Goal: Information Seeking & Learning: Learn about a topic

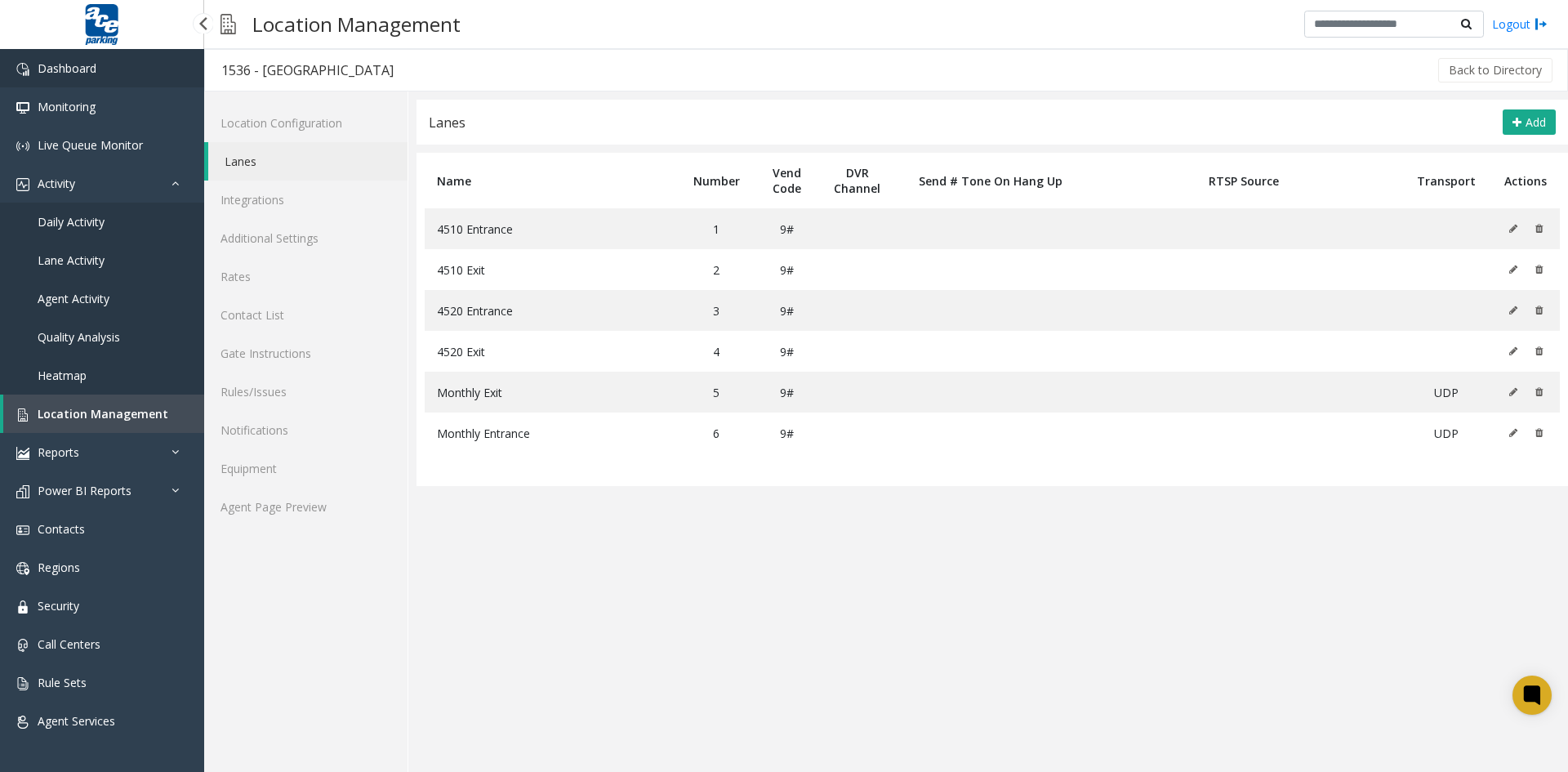
click at [96, 68] on span "Dashboard" at bounding box center [66, 68] width 59 height 15
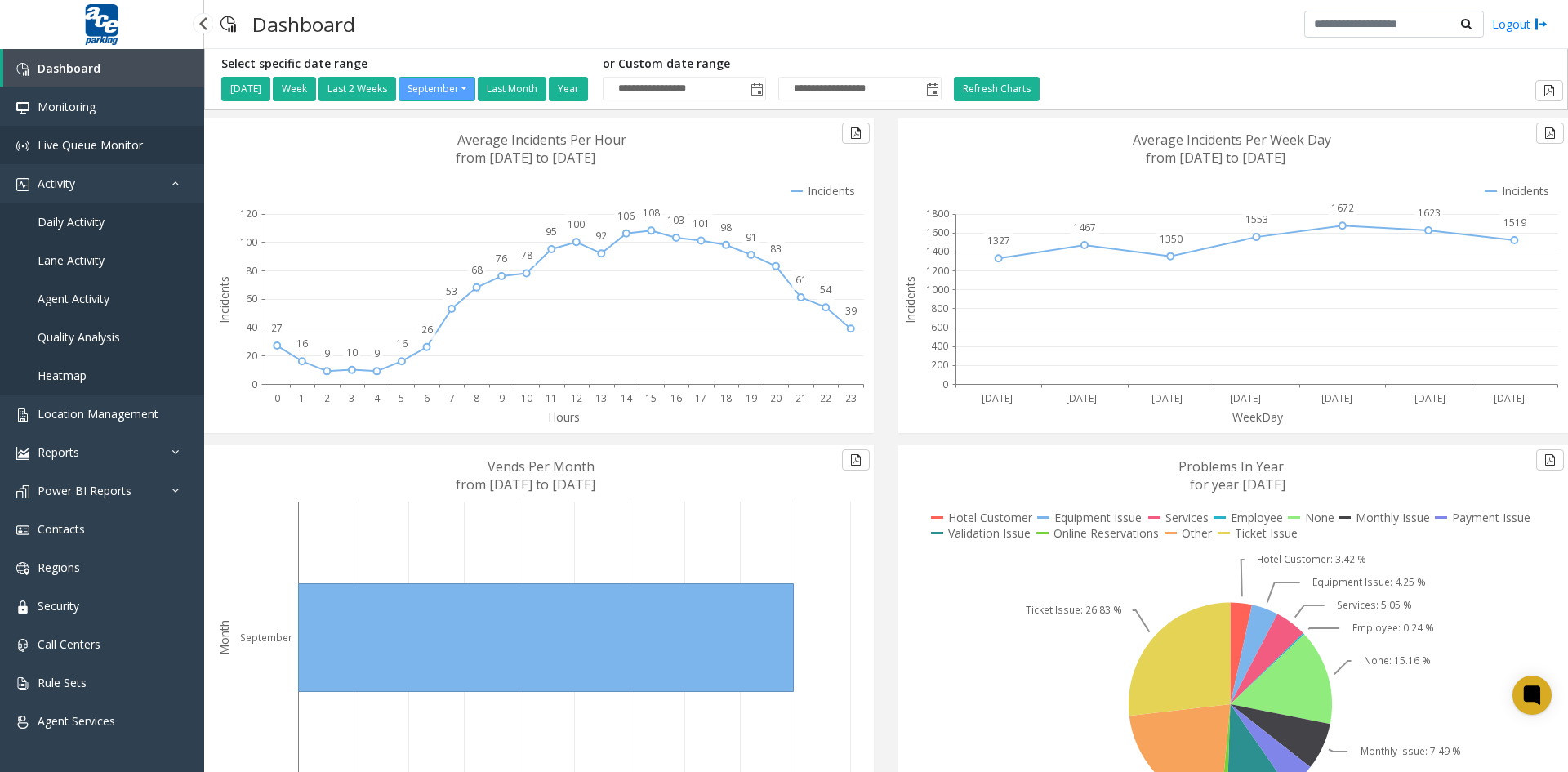
click at [69, 149] on span "Live Queue Monitor" at bounding box center [90, 145] width 105 height 15
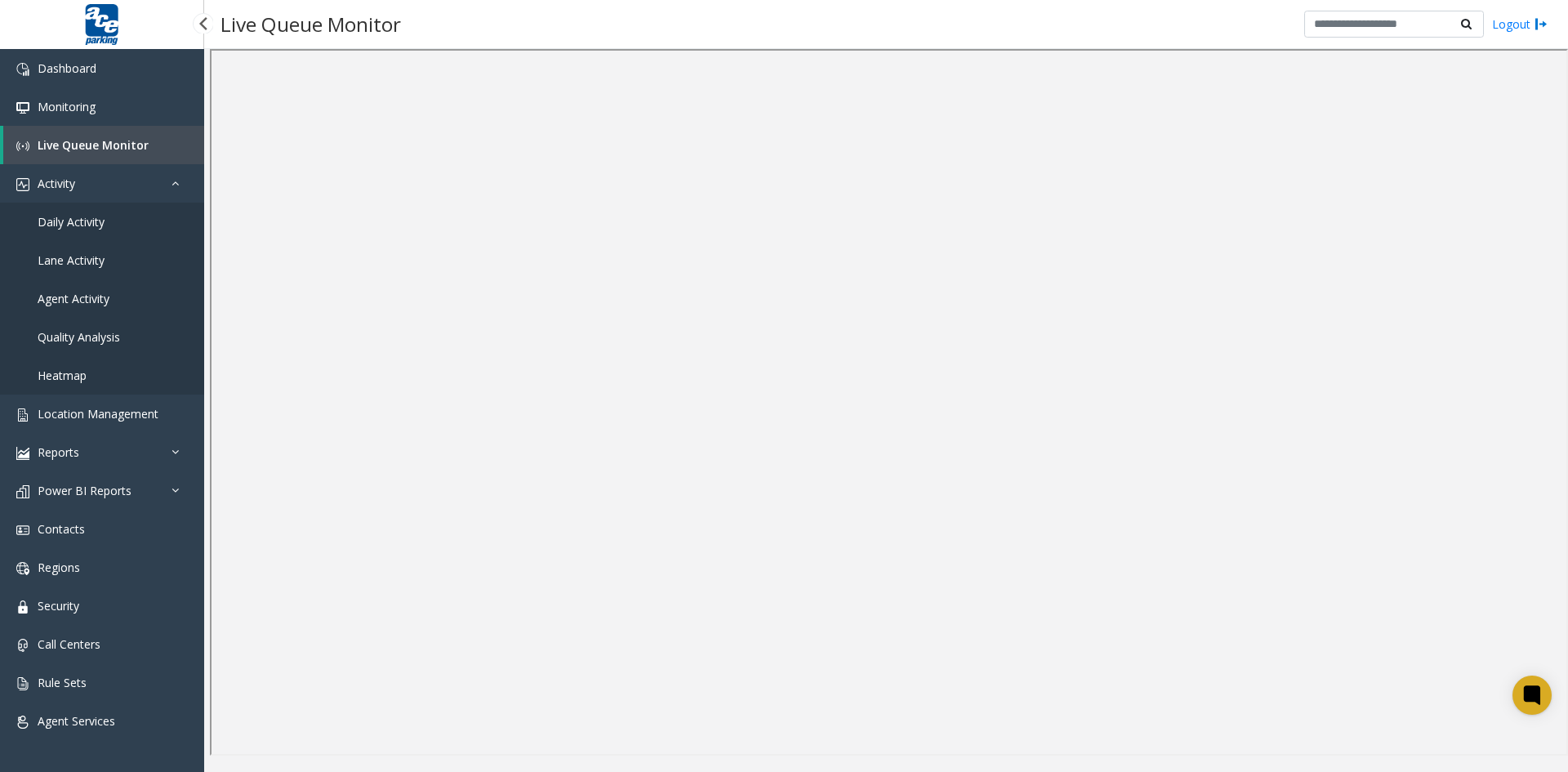
click at [92, 222] on span "Daily Activity" at bounding box center [70, 221] width 67 height 15
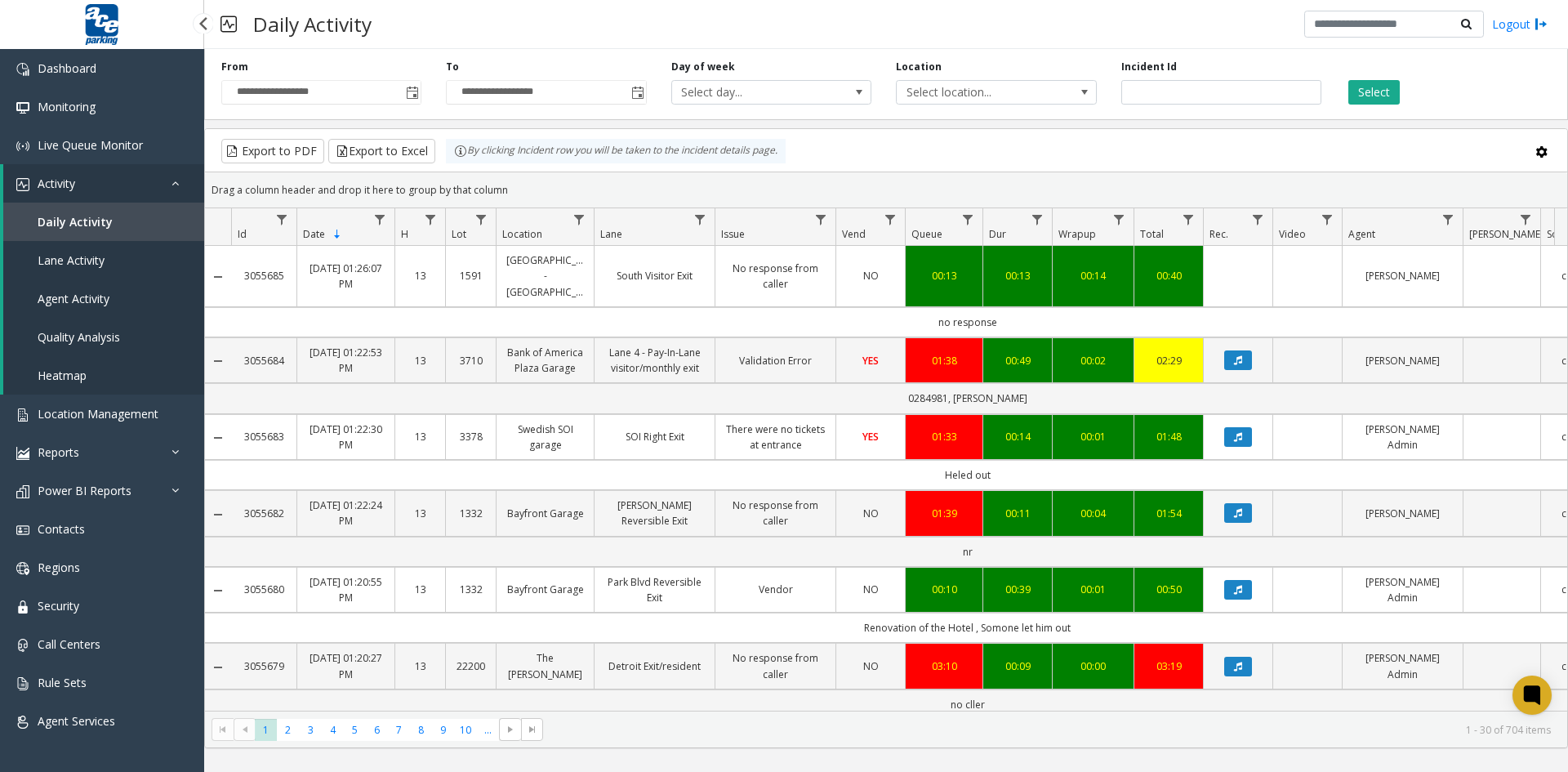
click at [75, 260] on span "Lane Activity" at bounding box center [70, 260] width 67 height 15
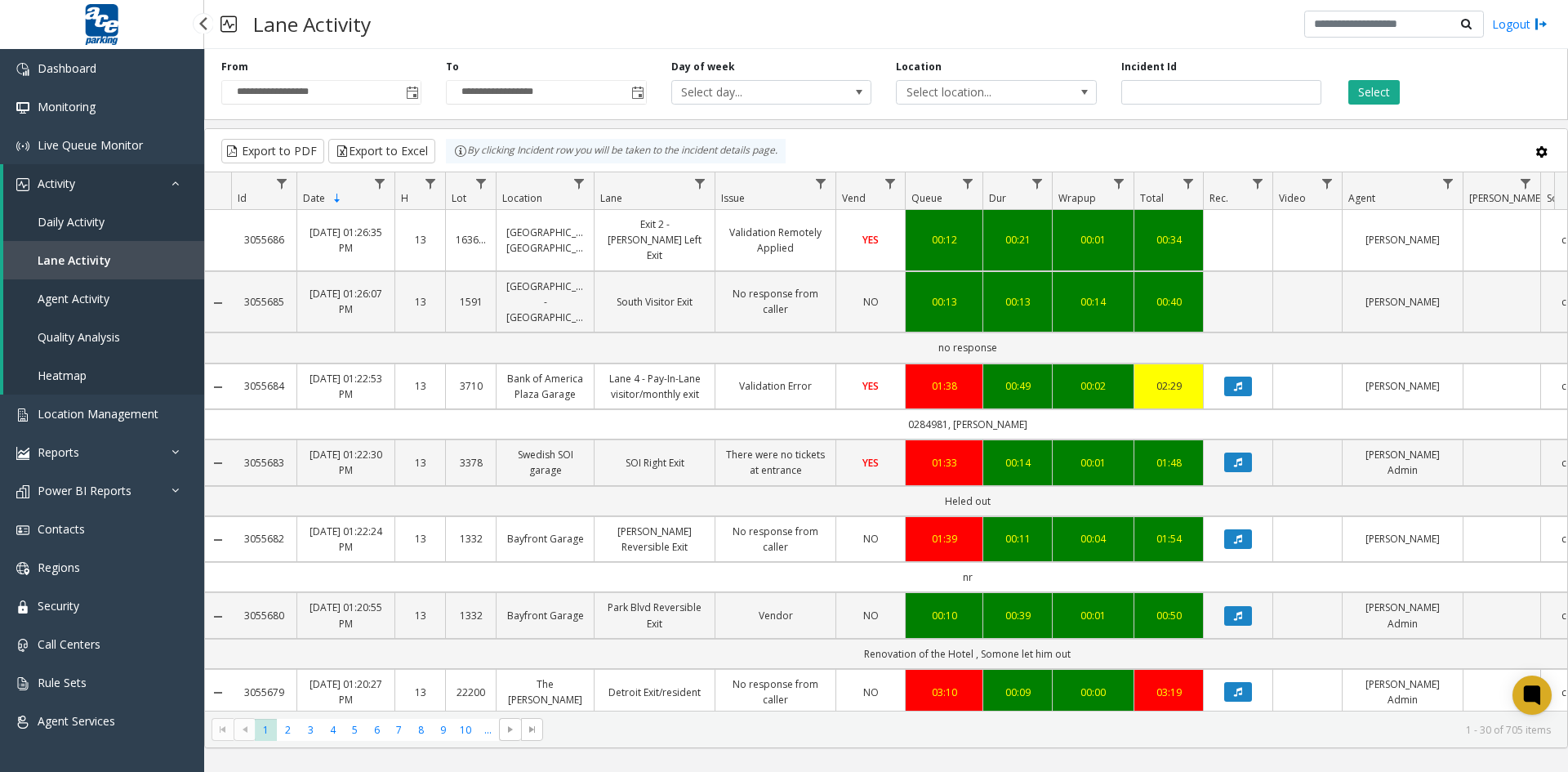
click at [89, 299] on span "Agent Activity" at bounding box center [73, 299] width 72 height 15
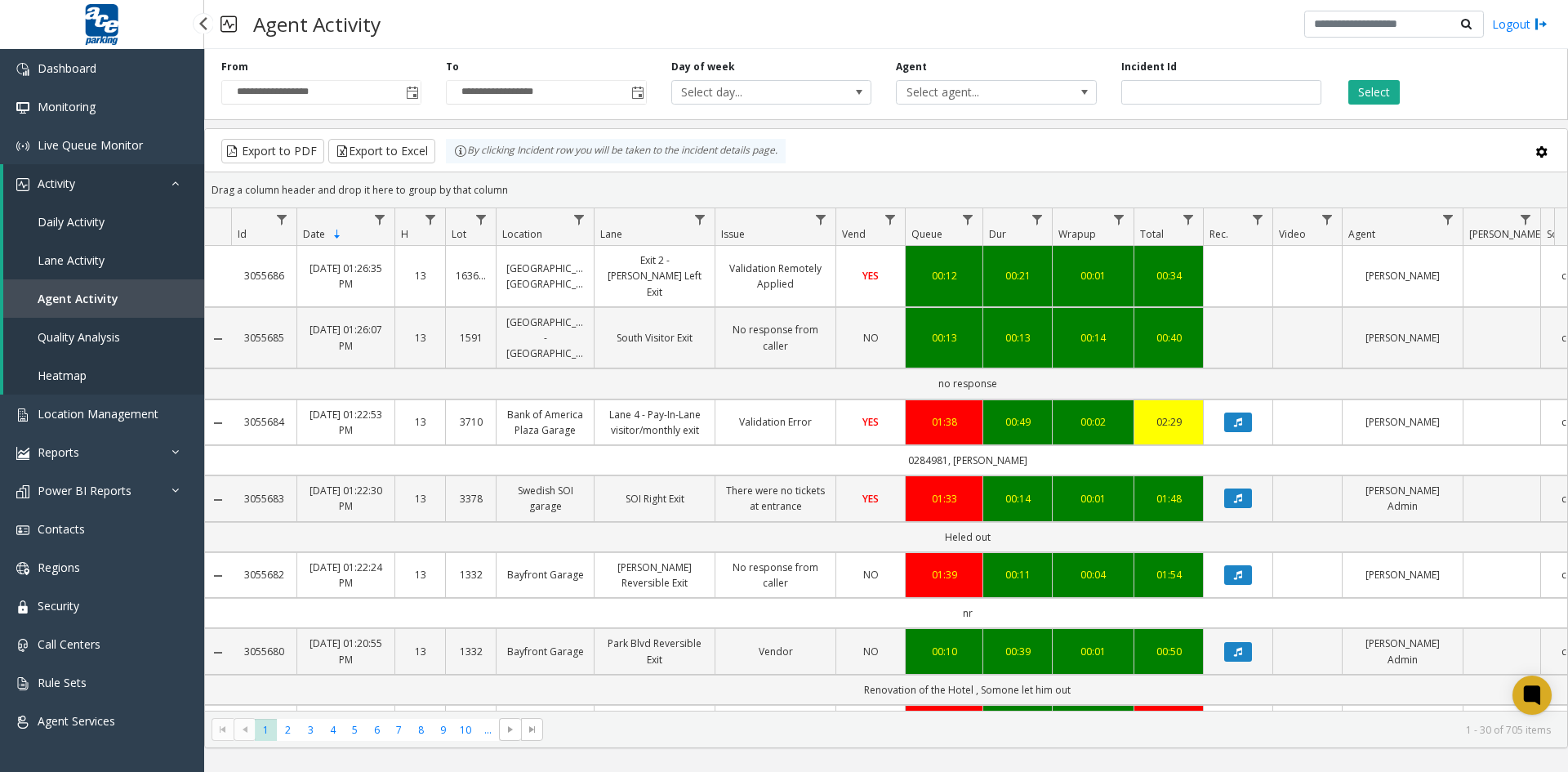
click at [100, 339] on span "Quality Analysis" at bounding box center [78, 337] width 82 height 15
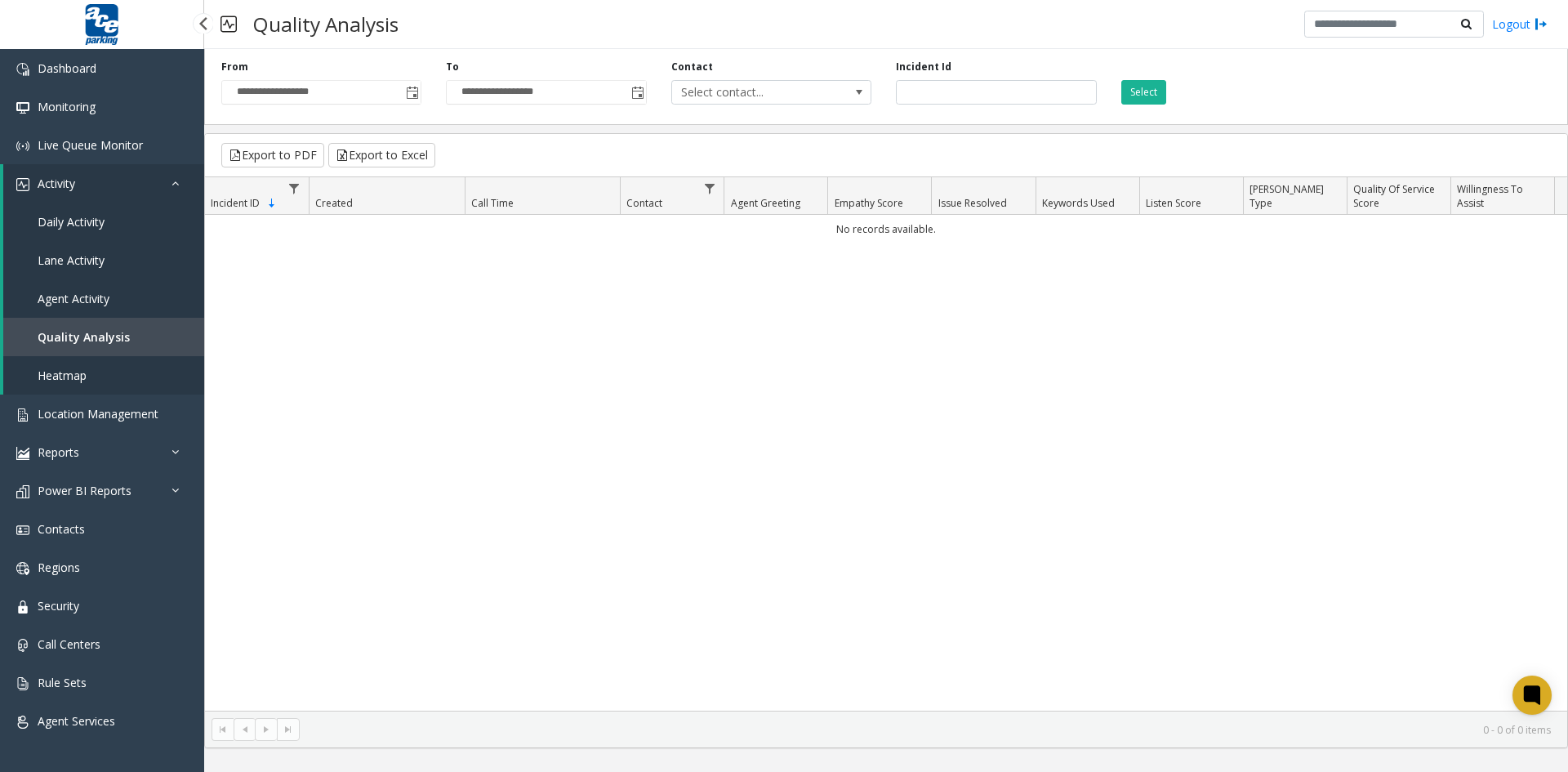
click at [70, 378] on span "Heatmap" at bounding box center [62, 375] width 49 height 15
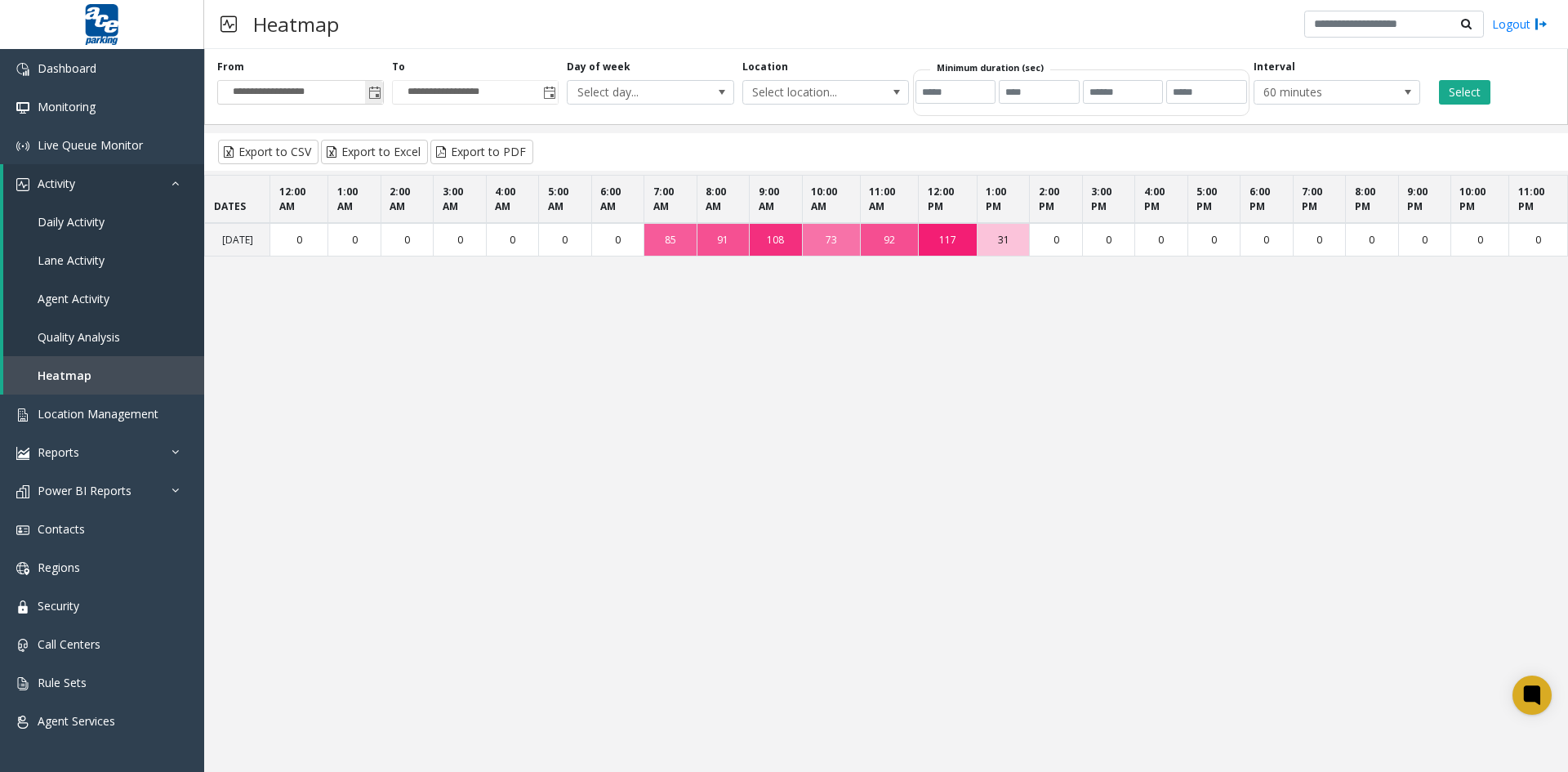
click at [369, 95] on span "Toggle popup" at bounding box center [374, 92] width 13 height 13
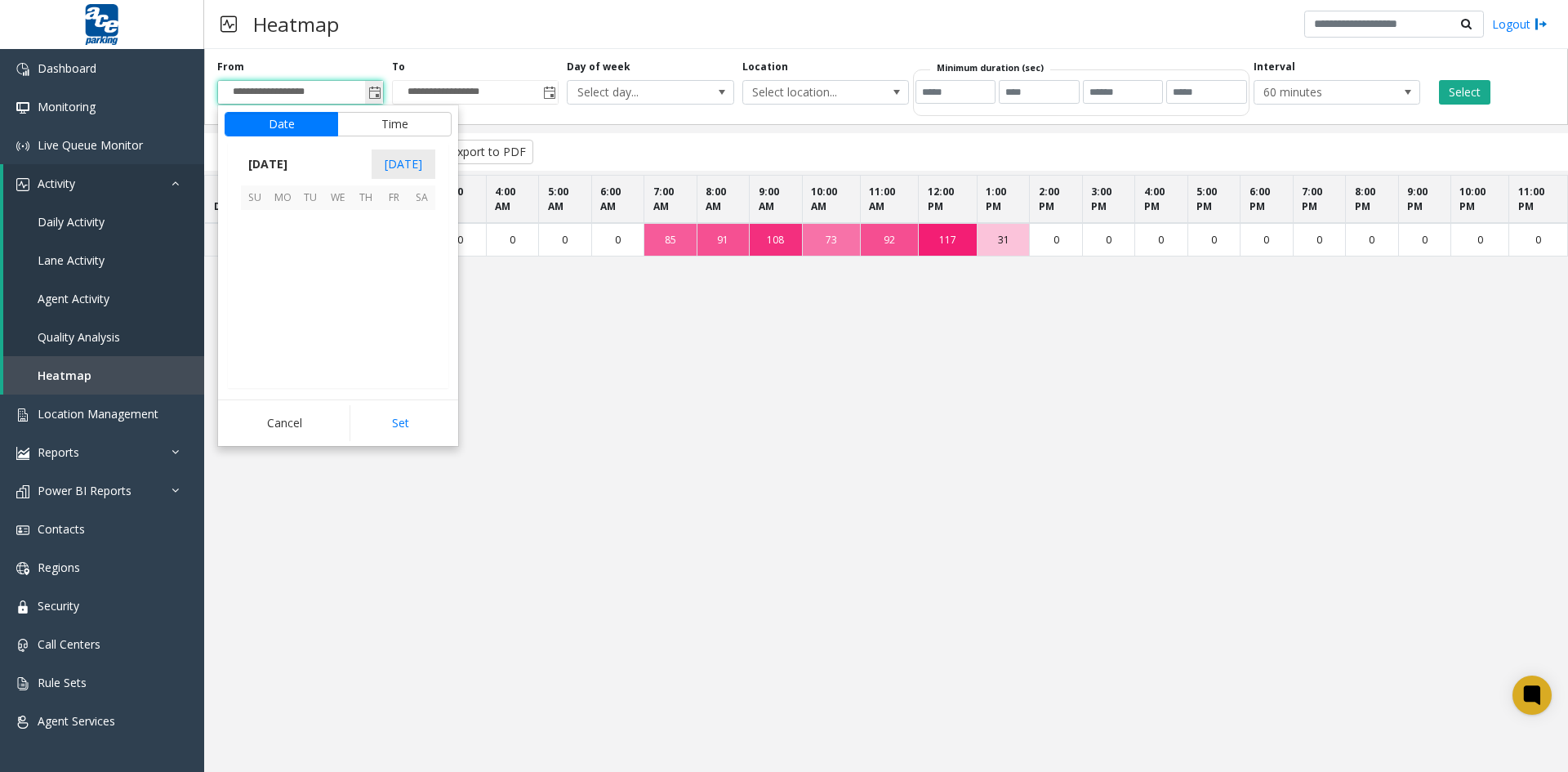
scroll to position [293055, 0]
click at [283, 222] on span "1" at bounding box center [283, 223] width 28 height 28
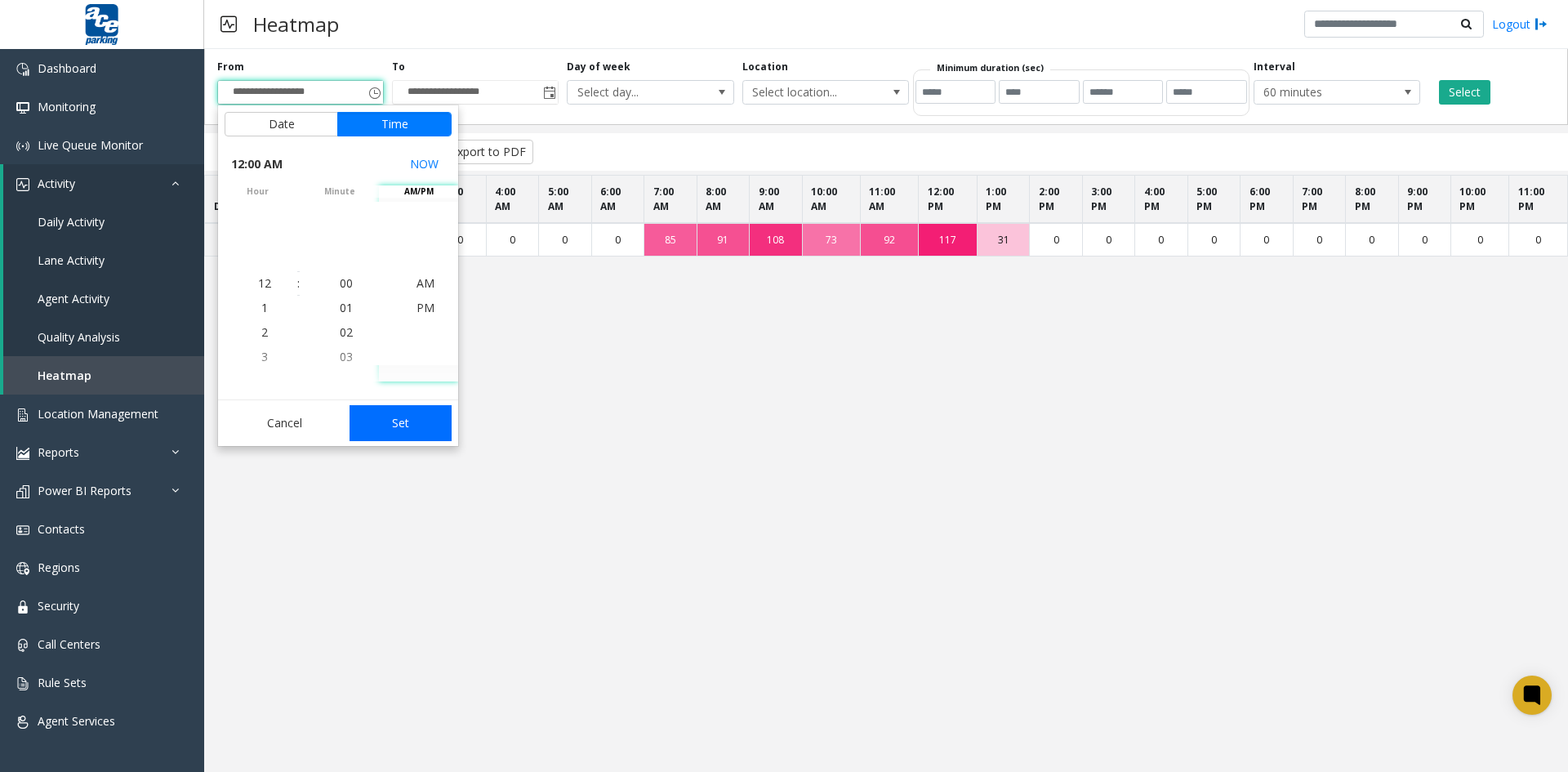
click at [403, 423] on button "Set" at bounding box center [400, 422] width 103 height 36
type input "**********"
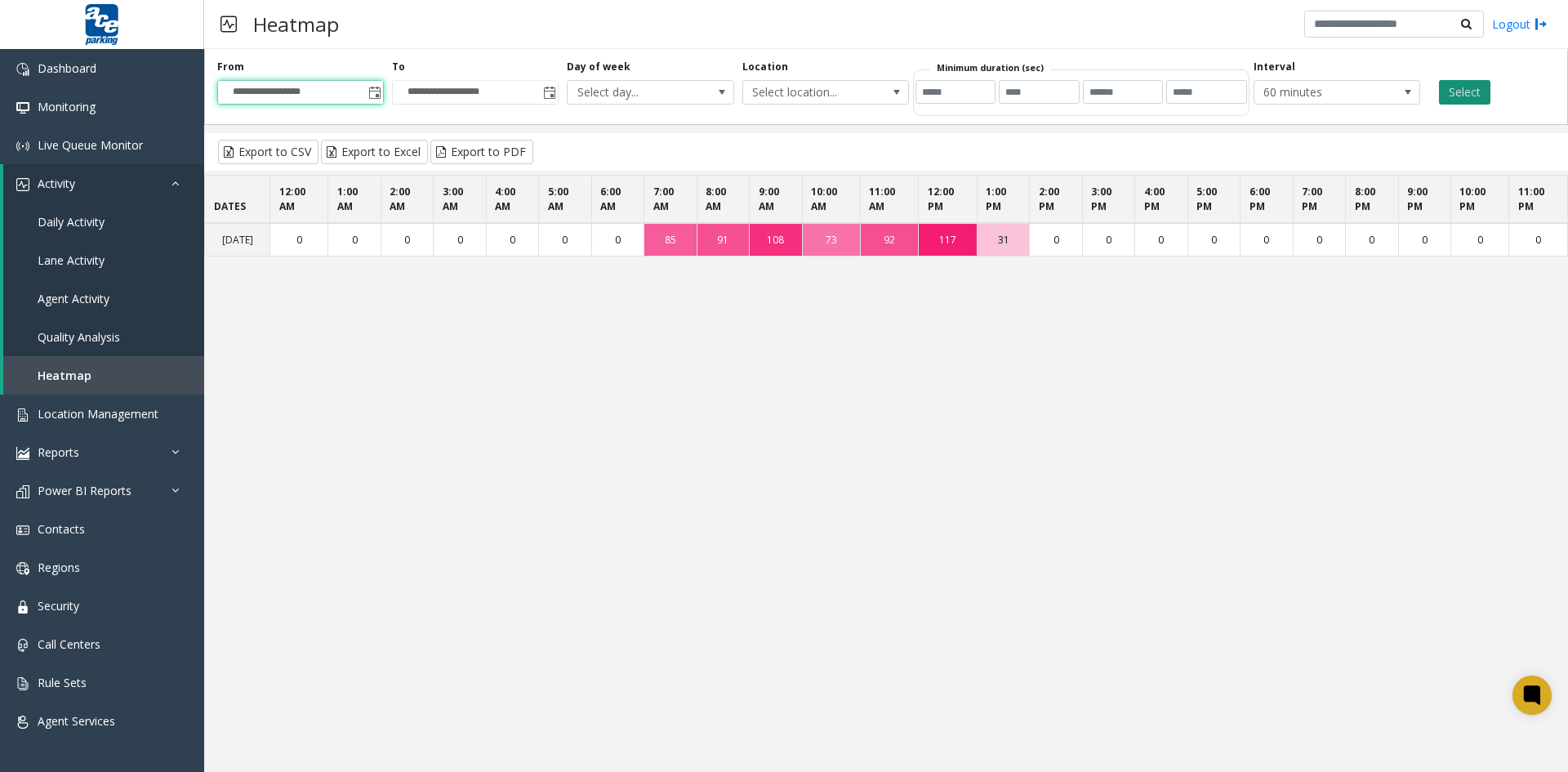
click at [1462, 93] on button "Select" at bounding box center [1464, 92] width 52 height 25
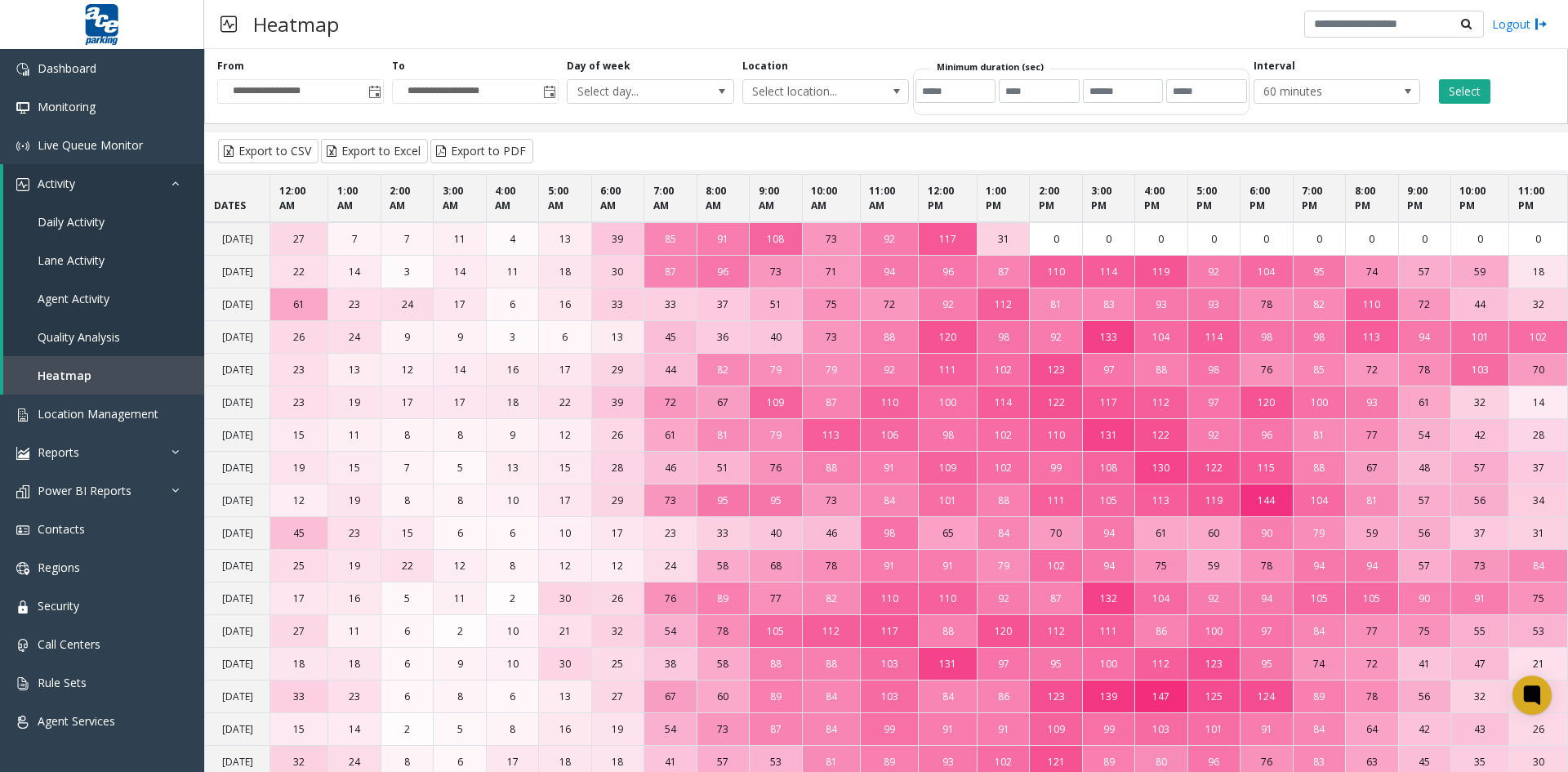
scroll to position [0, 0]
click at [104, 417] on span "Location Management" at bounding box center [98, 413] width 120 height 15
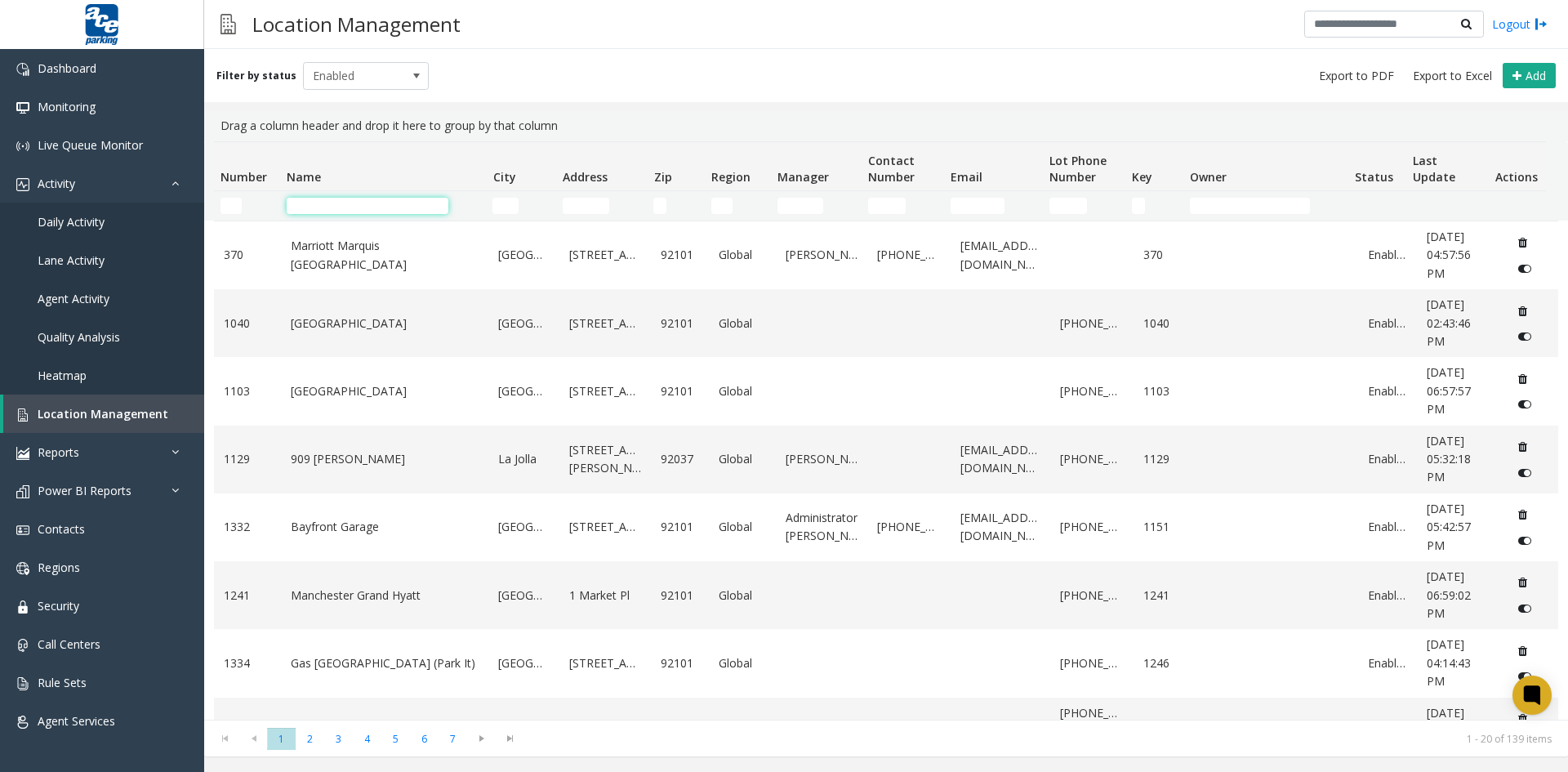
click at [325, 207] on input "Name Filter" at bounding box center [367, 205] width 162 height 16
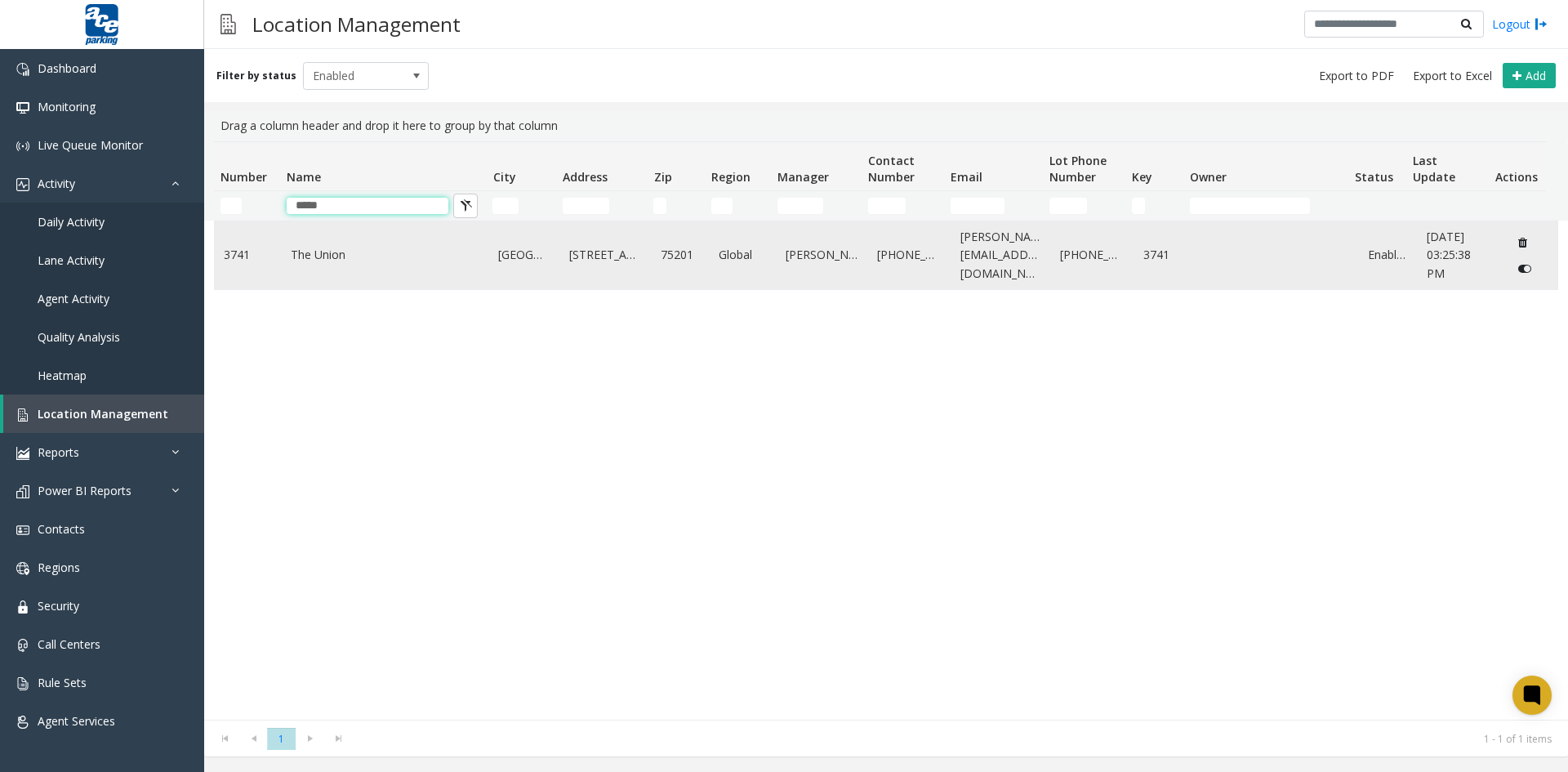
type input "*****"
click at [309, 250] on link "The Union" at bounding box center [385, 255] width 188 height 18
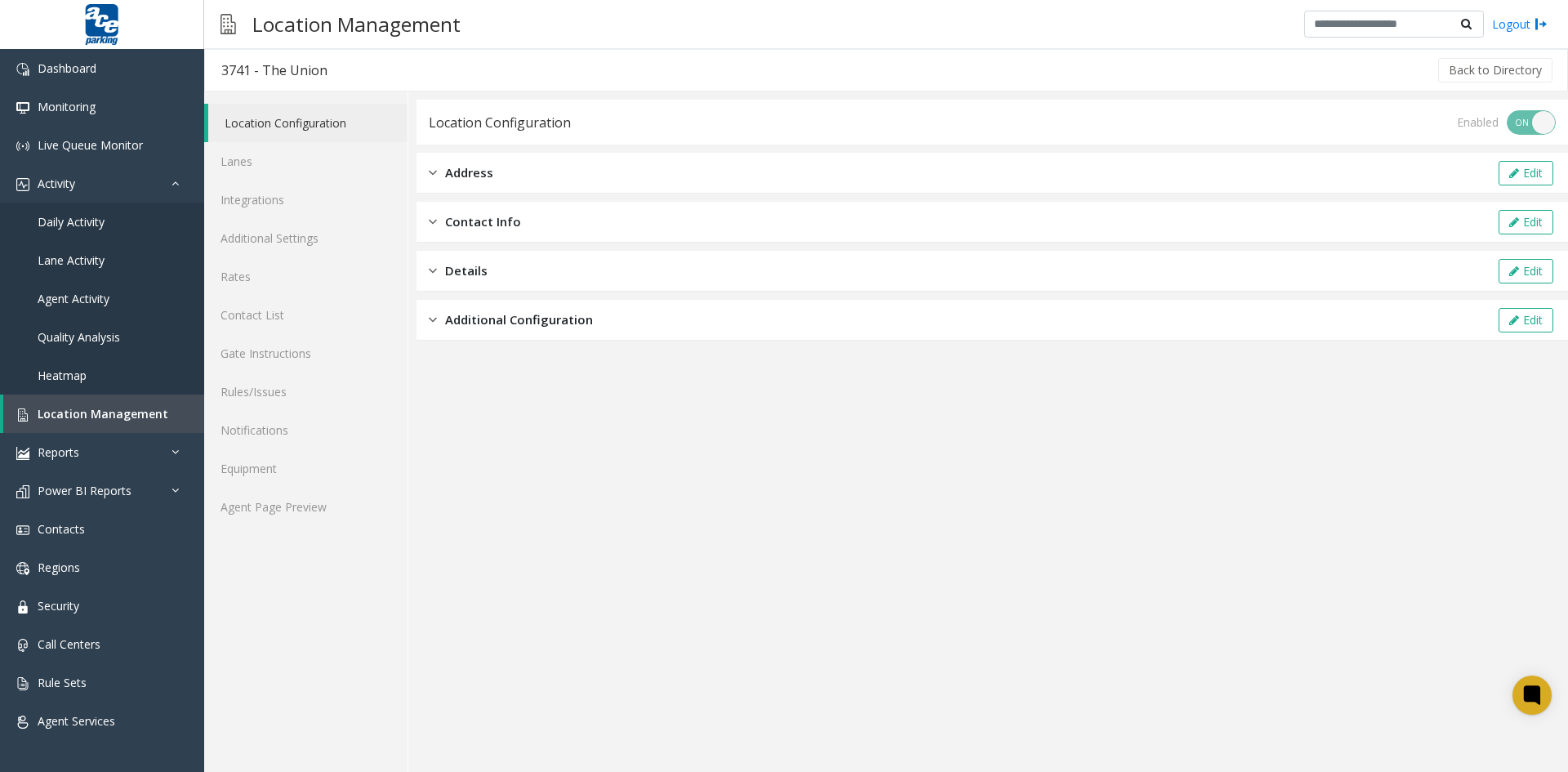
click at [434, 171] on img at bounding box center [433, 172] width 8 height 19
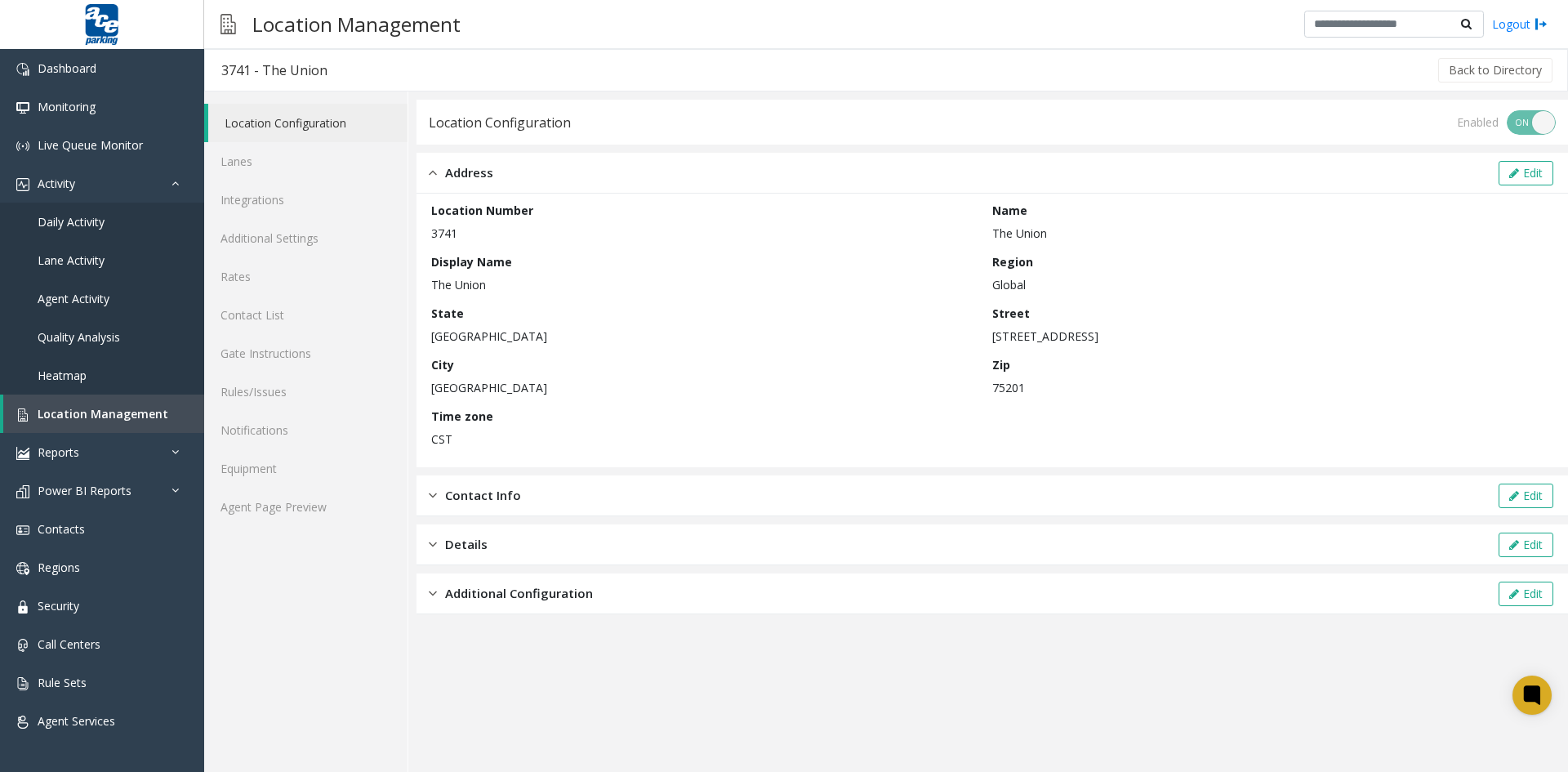
click at [431, 169] on img at bounding box center [433, 172] width 8 height 19
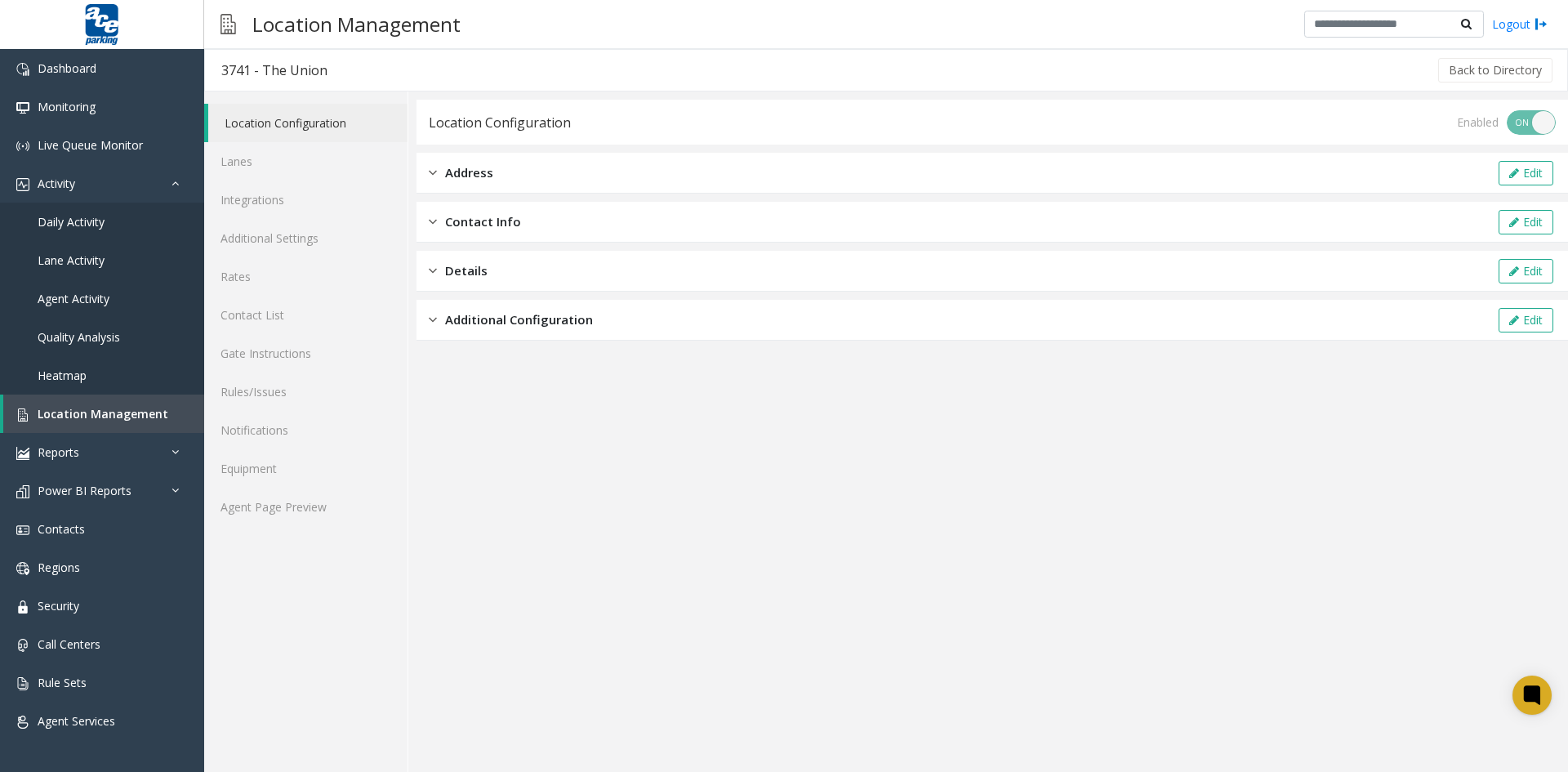
click at [432, 219] on img at bounding box center [433, 221] width 8 height 19
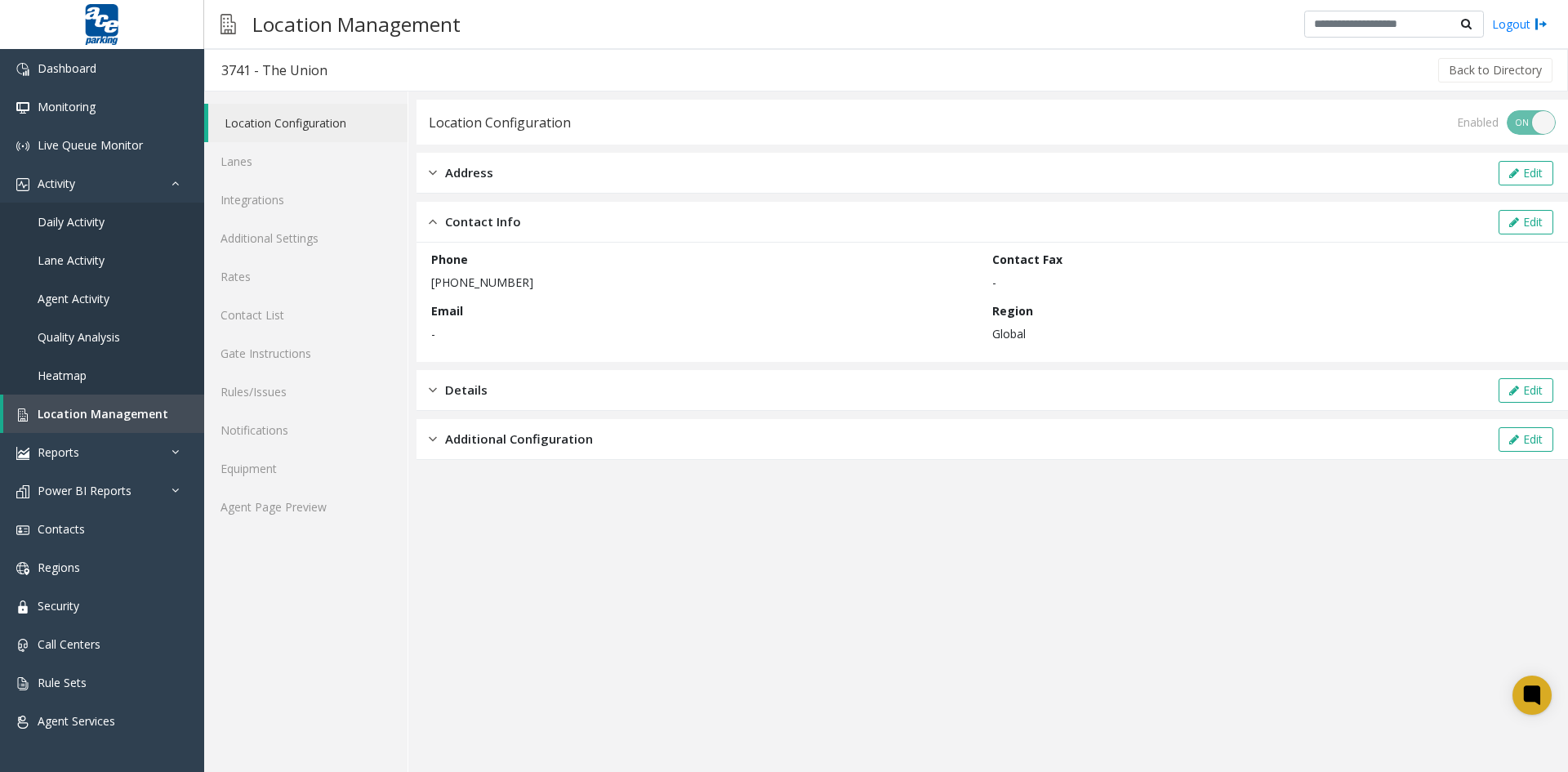
click at [428, 220] on img at bounding box center [433, 221] width 8 height 19
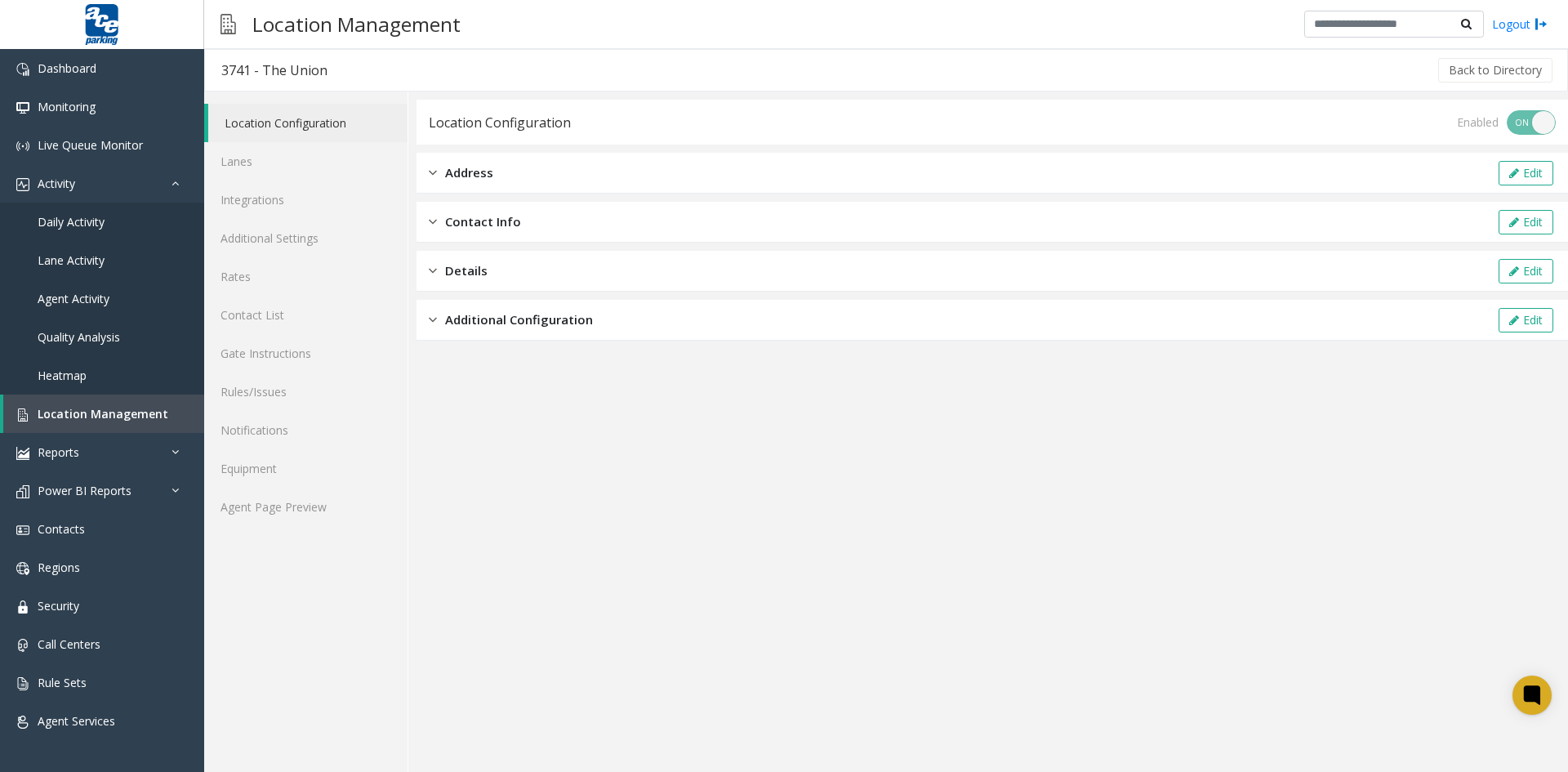
click at [435, 271] on img at bounding box center [433, 271] width 8 height 19
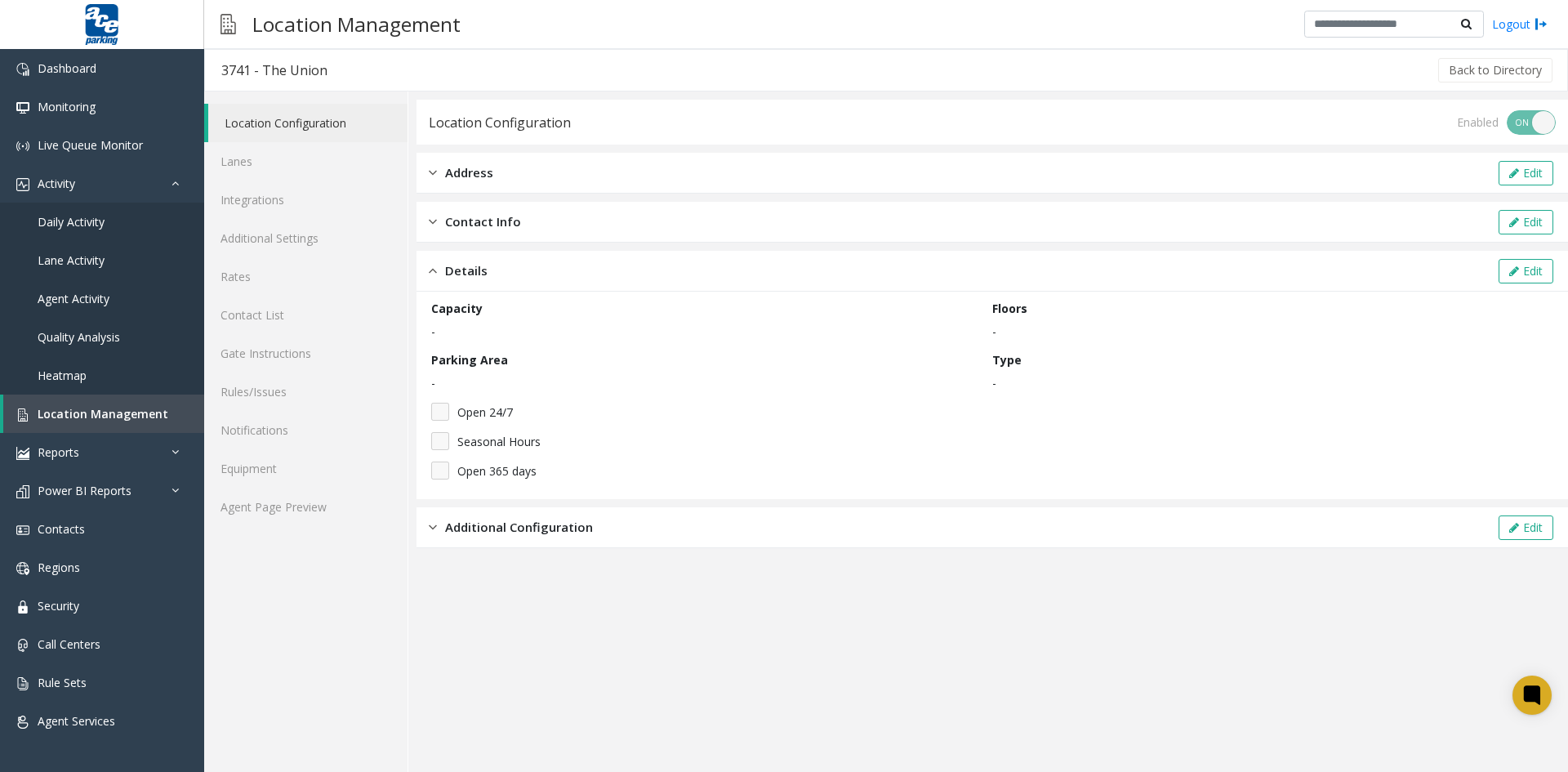
click at [432, 270] on img at bounding box center [433, 271] width 8 height 19
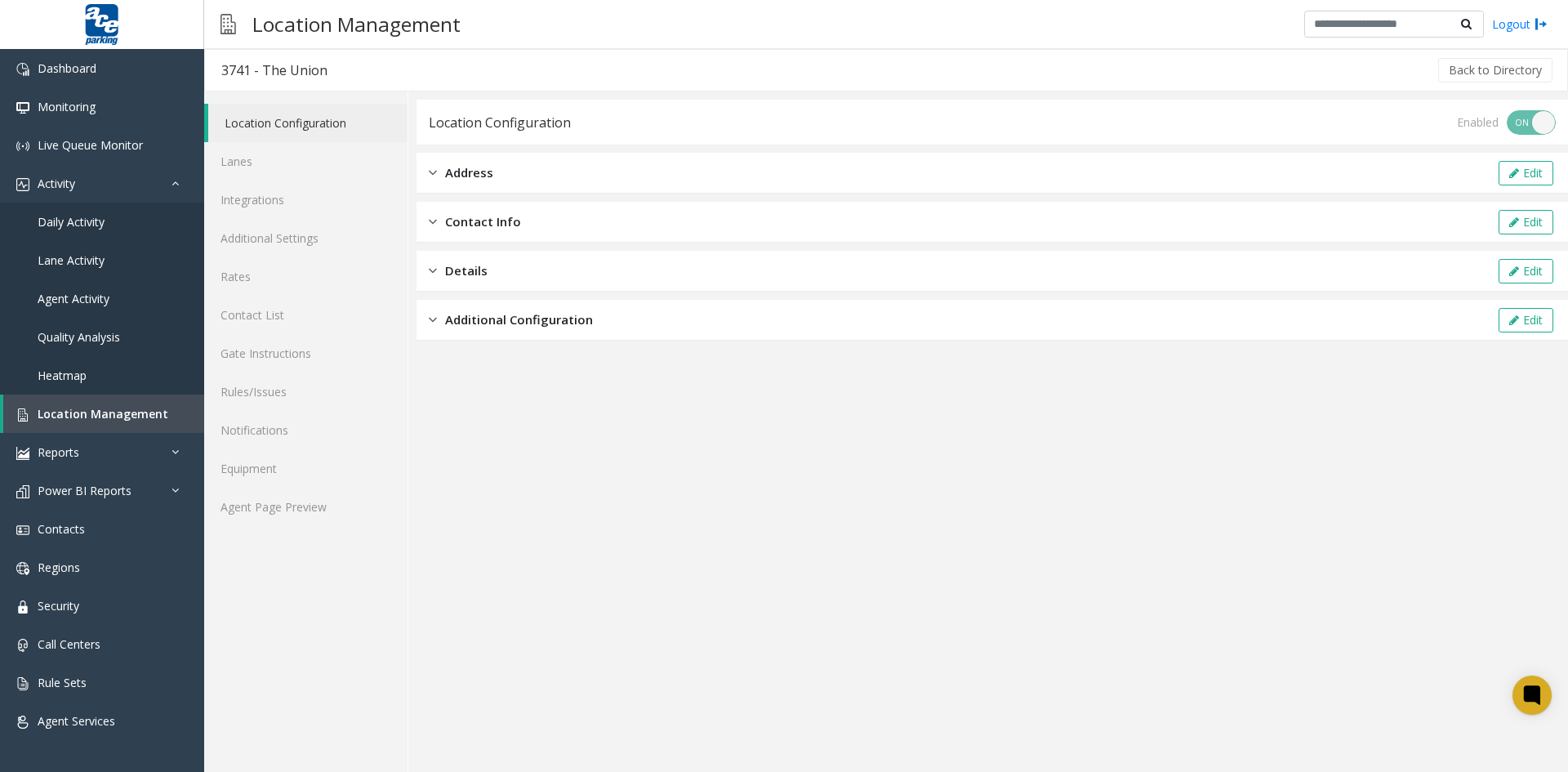
click at [433, 321] on img at bounding box center [433, 320] width 8 height 19
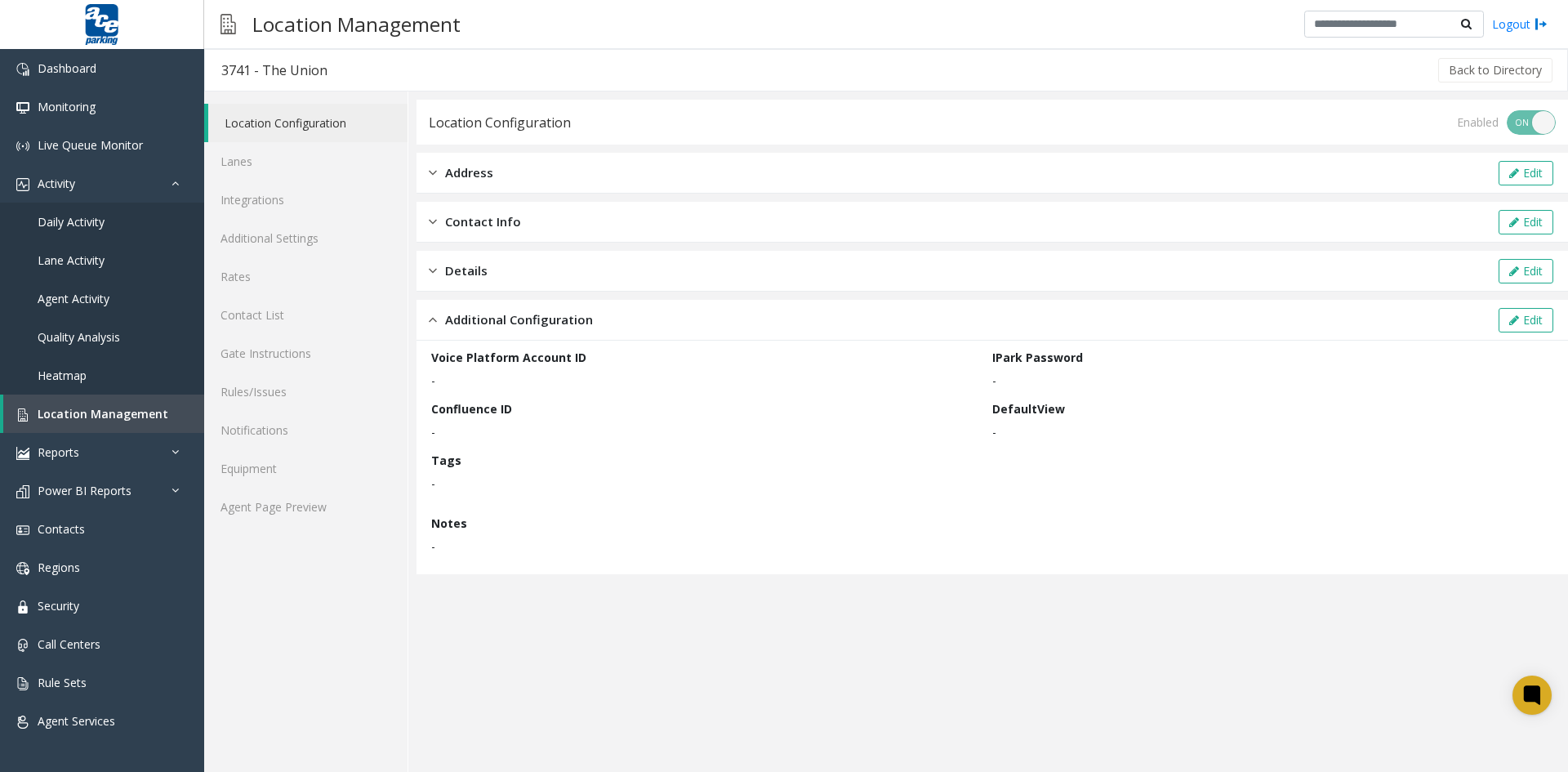
click at [433, 321] on img at bounding box center [433, 320] width 8 height 19
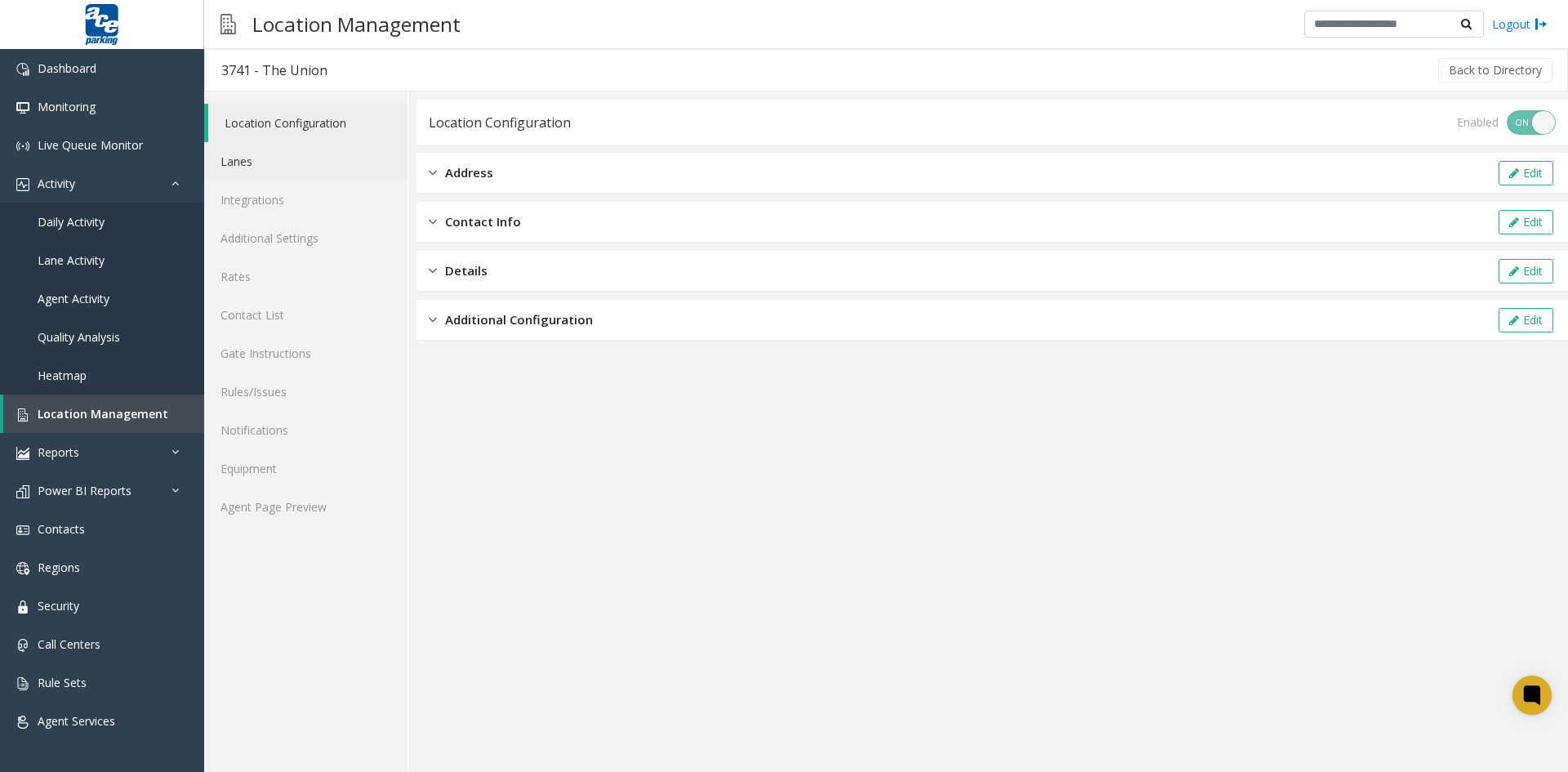
click at [318, 159] on link "Lanes" at bounding box center [306, 160] width 204 height 38
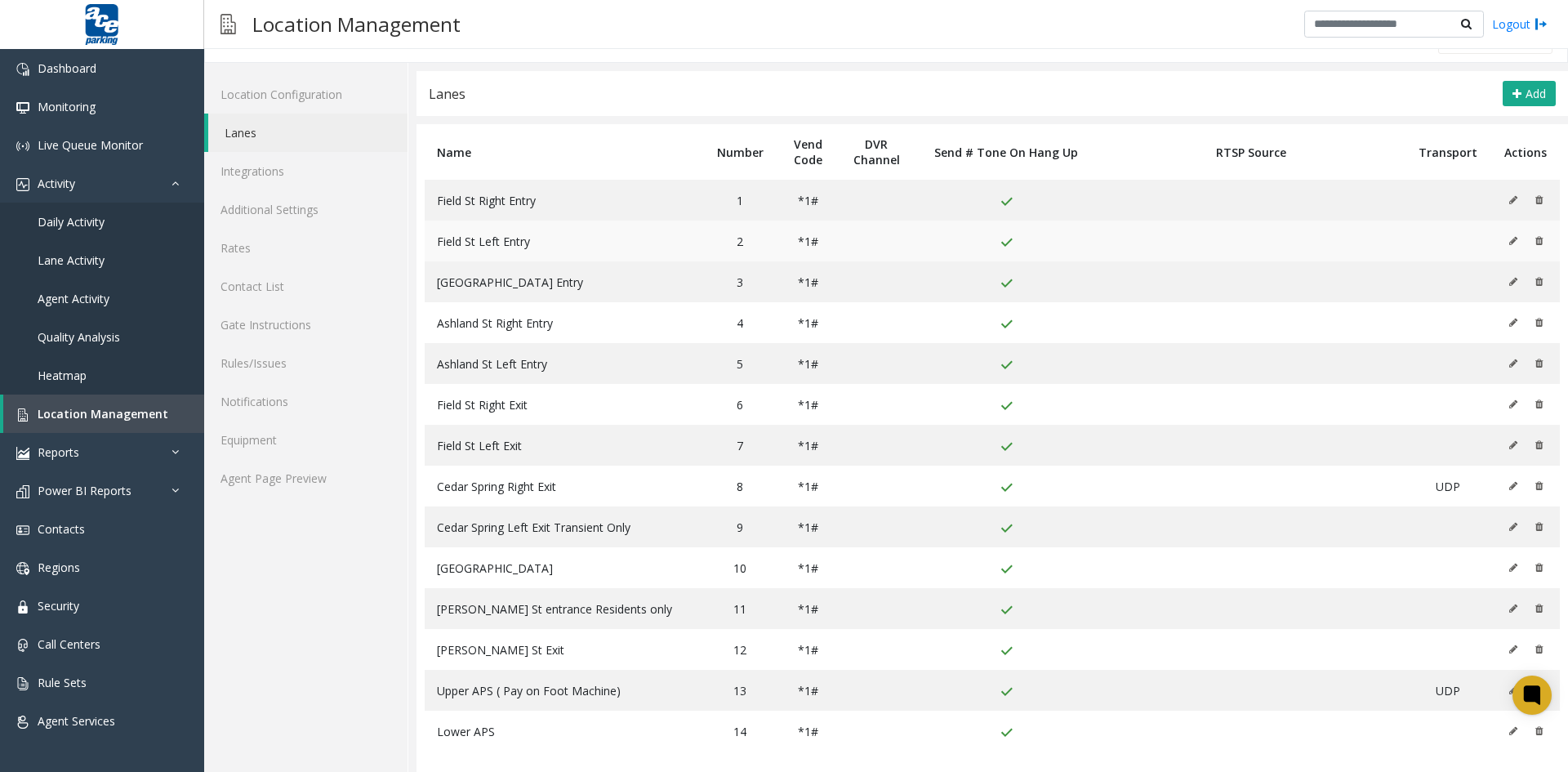
scroll to position [41, 0]
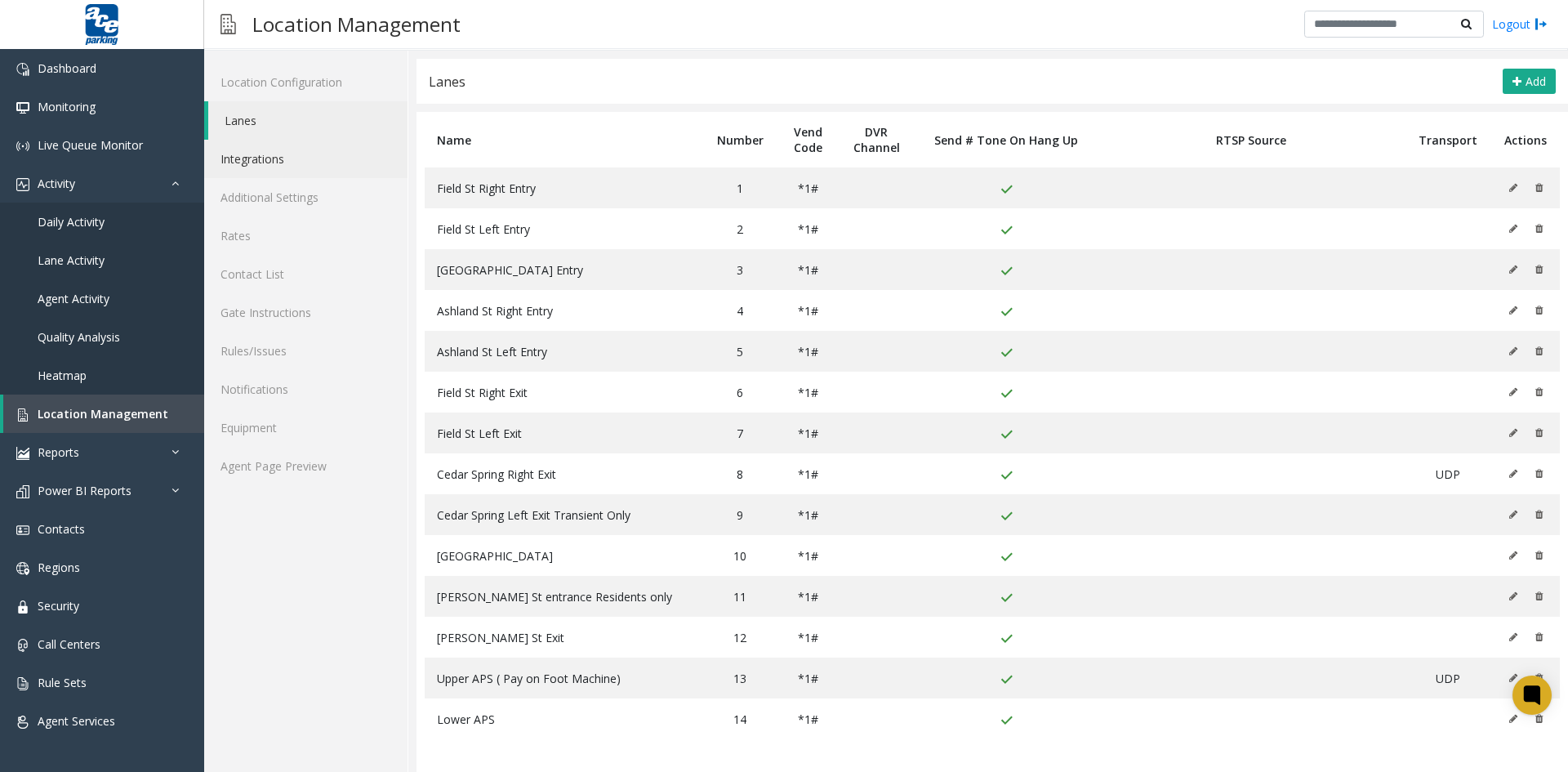
click at [274, 161] on link "Integrations" at bounding box center [306, 159] width 204 height 38
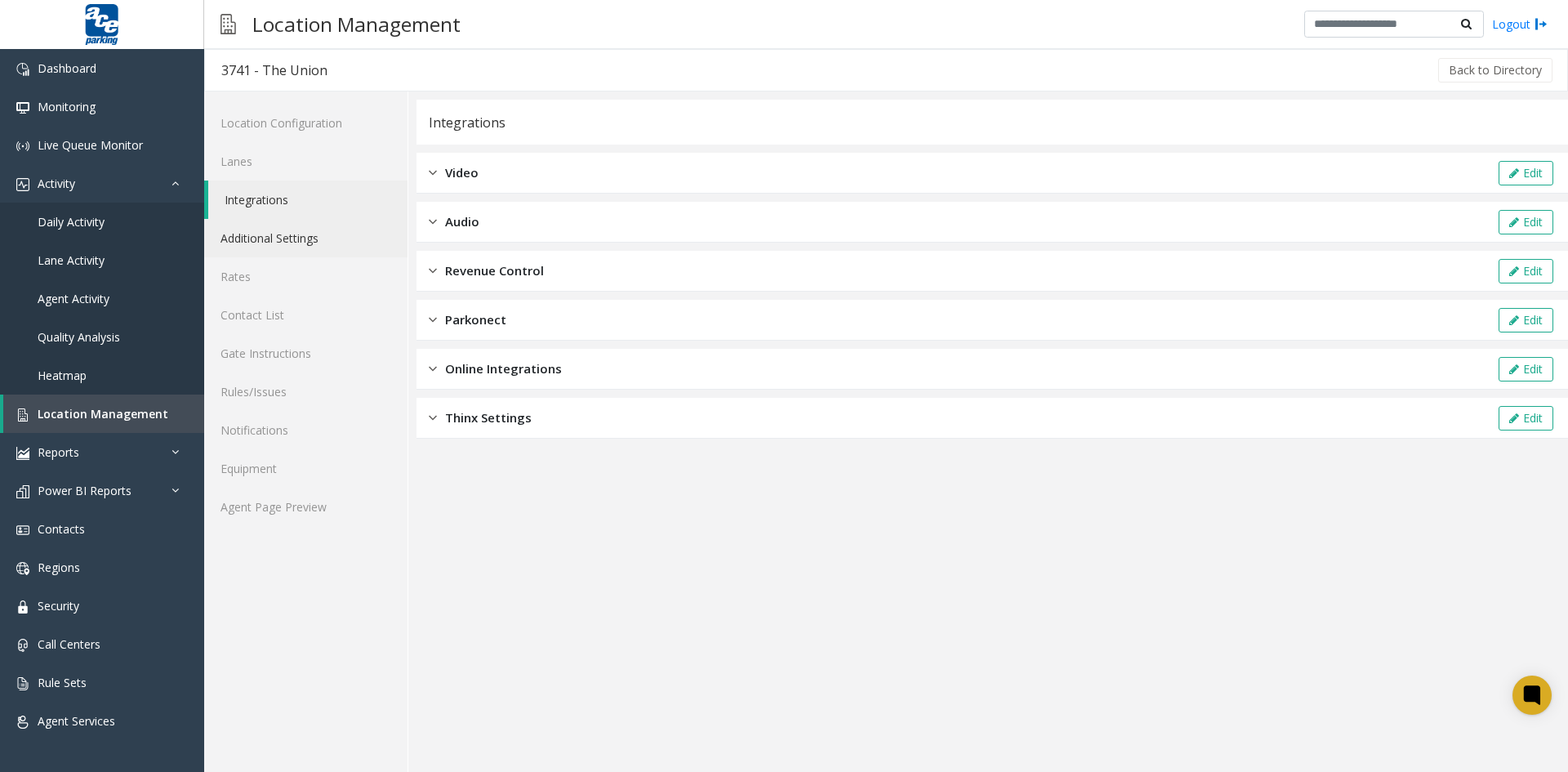
click at [268, 239] on link "Additional Settings" at bounding box center [306, 238] width 204 height 38
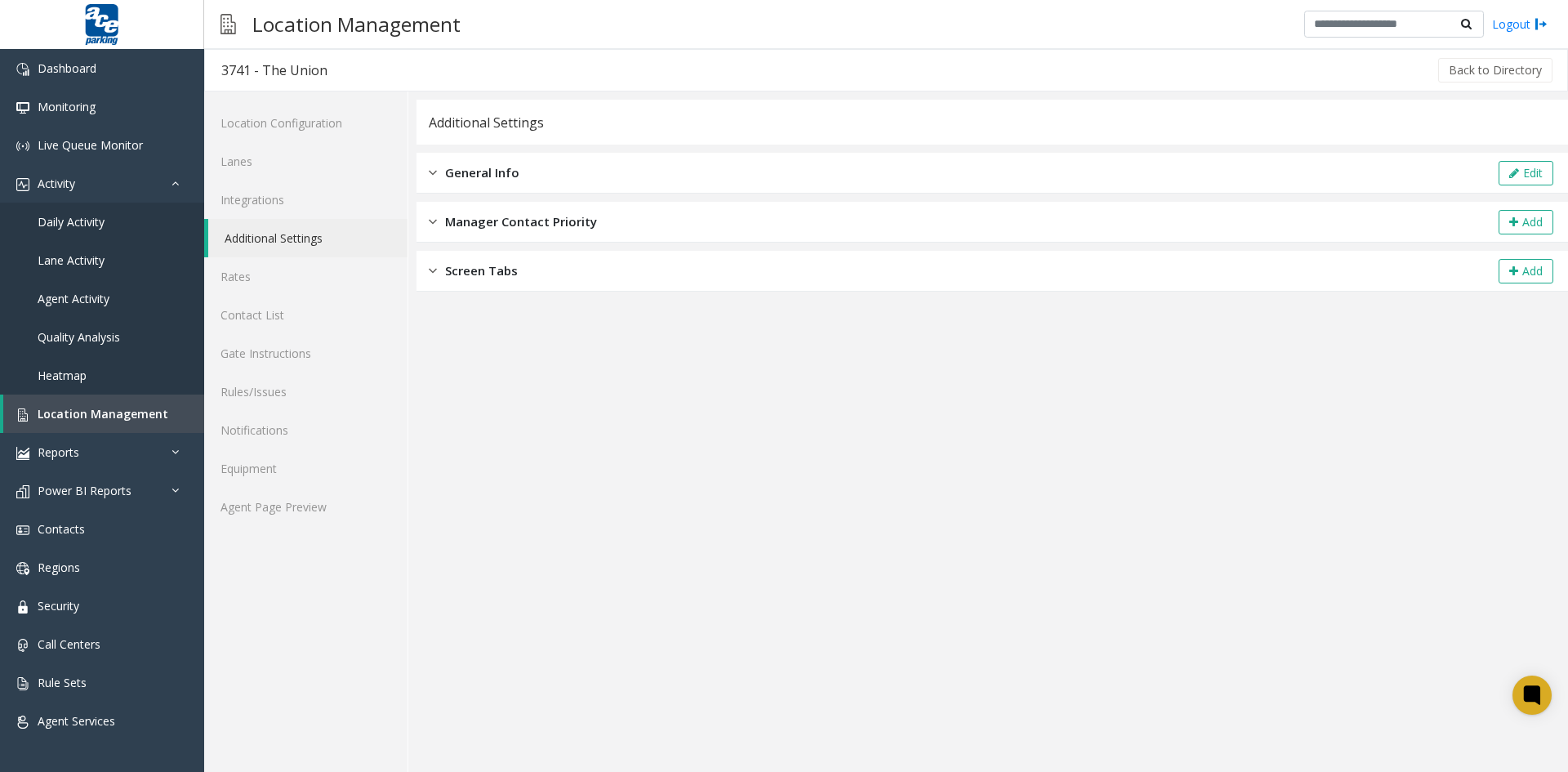
click at [434, 171] on img at bounding box center [433, 172] width 8 height 19
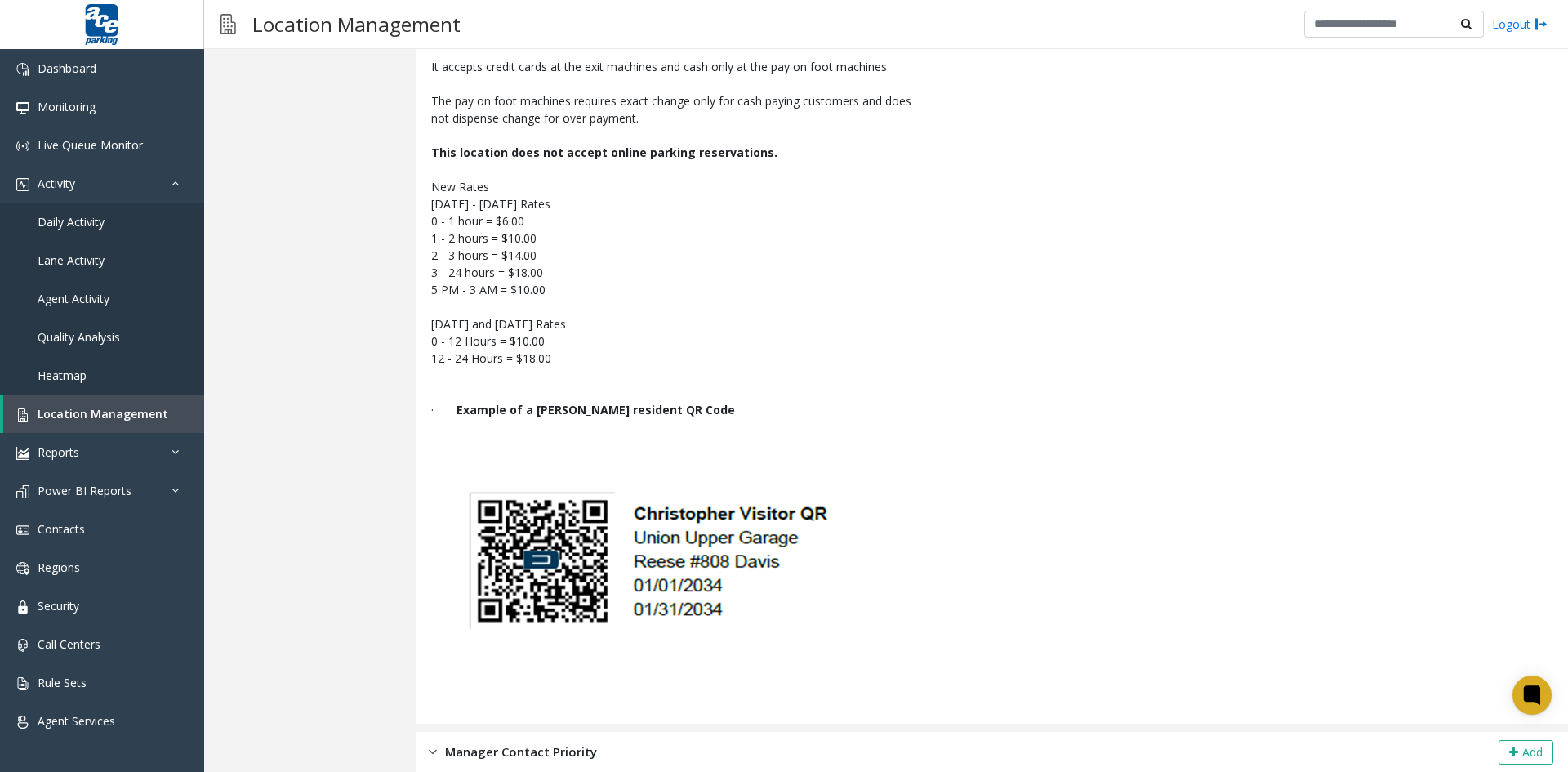
scroll to position [2091, 0]
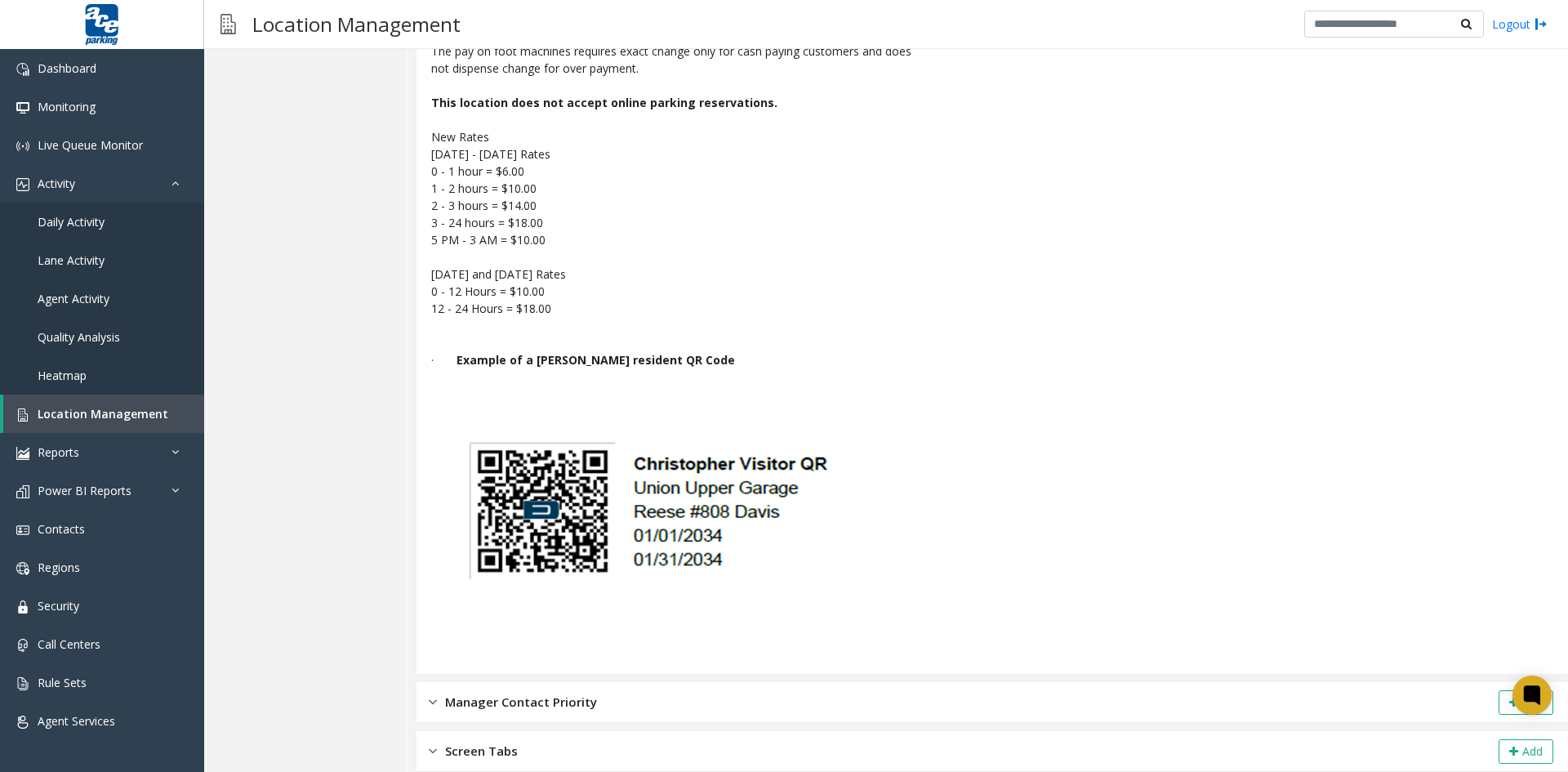
click at [431, 701] on img at bounding box center [433, 702] width 8 height 19
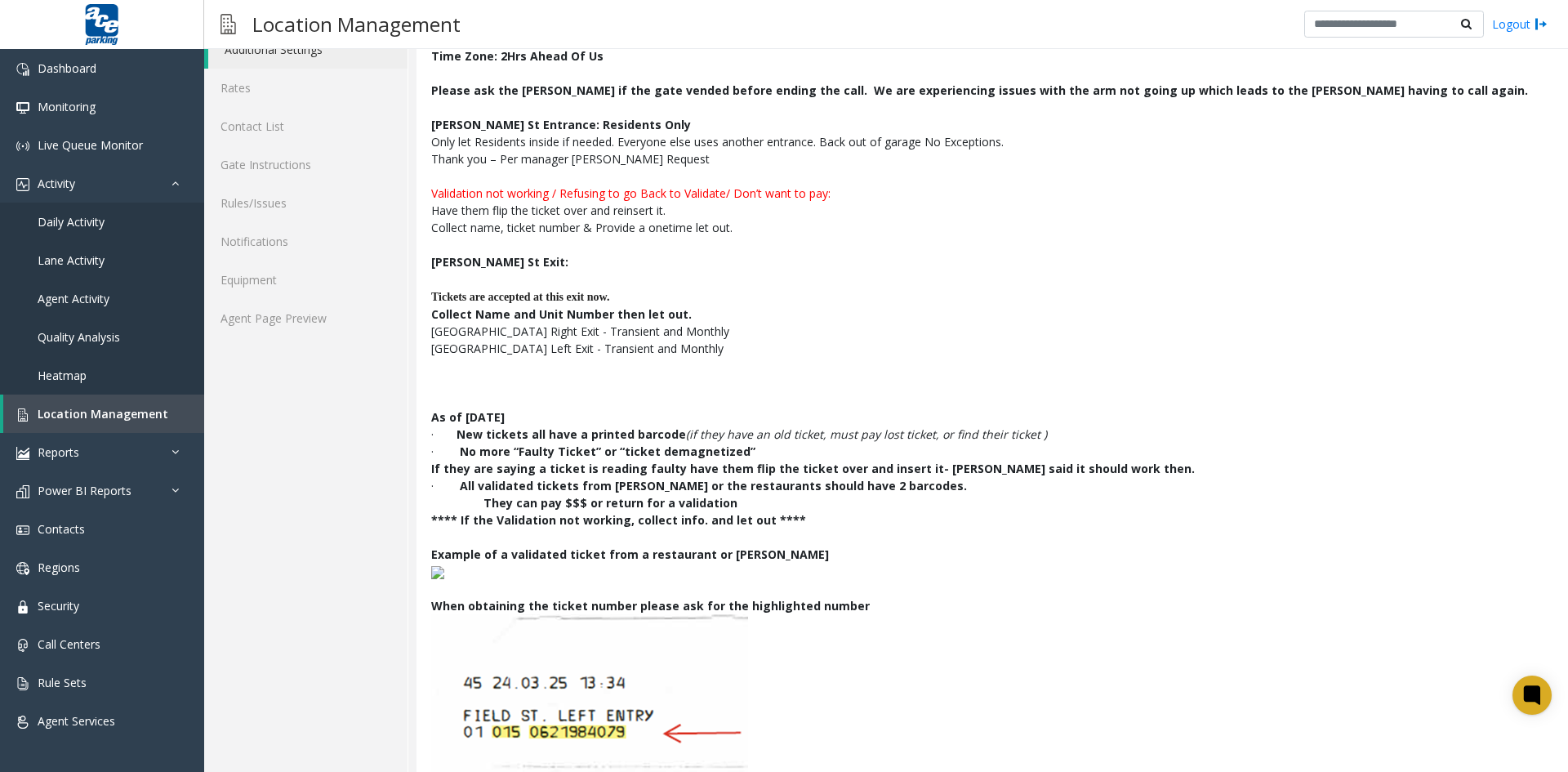
scroll to position [0, 0]
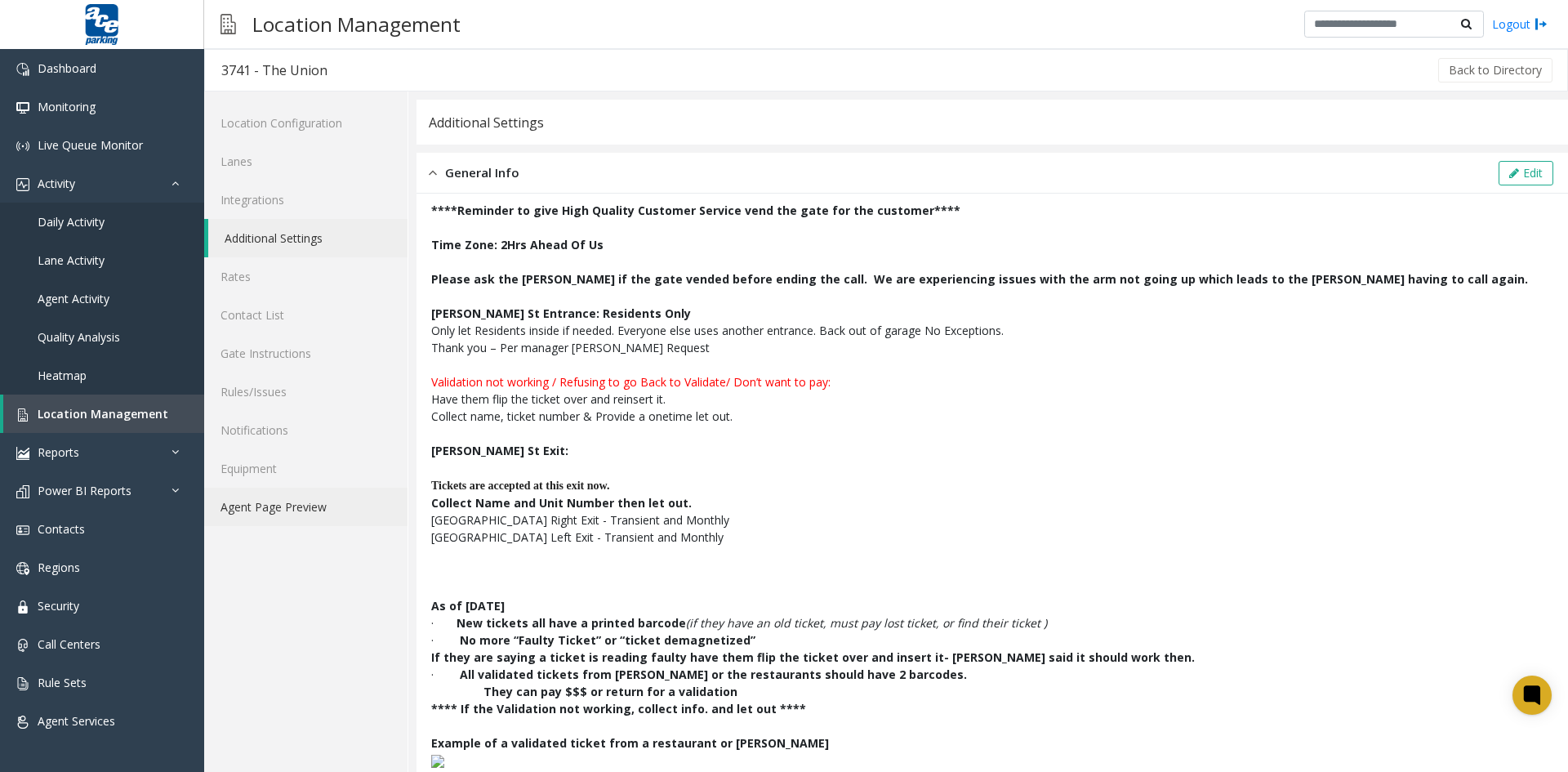
click at [278, 512] on link "Agent Page Preview" at bounding box center [306, 506] width 204 height 38
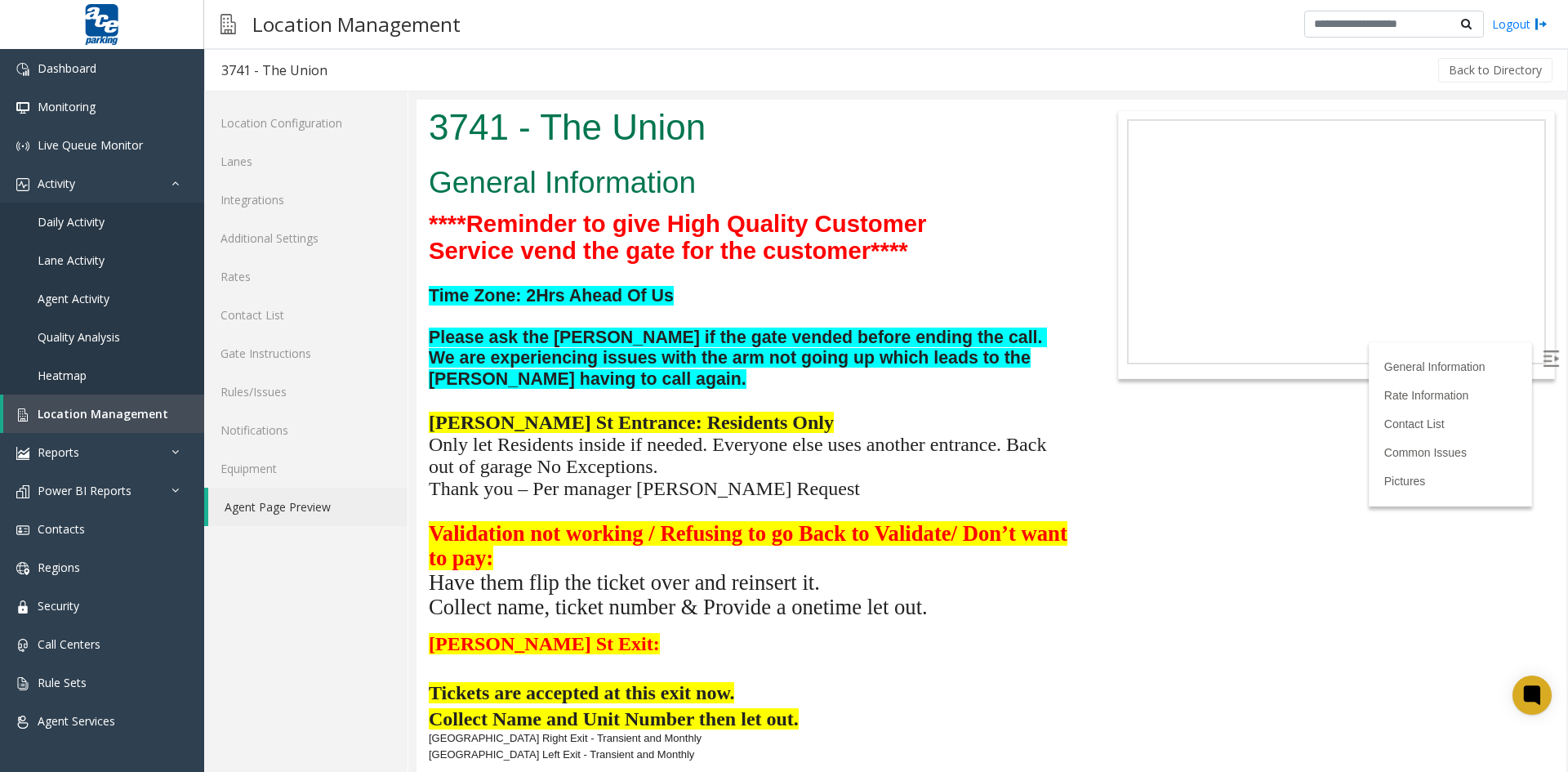
scroll to position [81, 0]
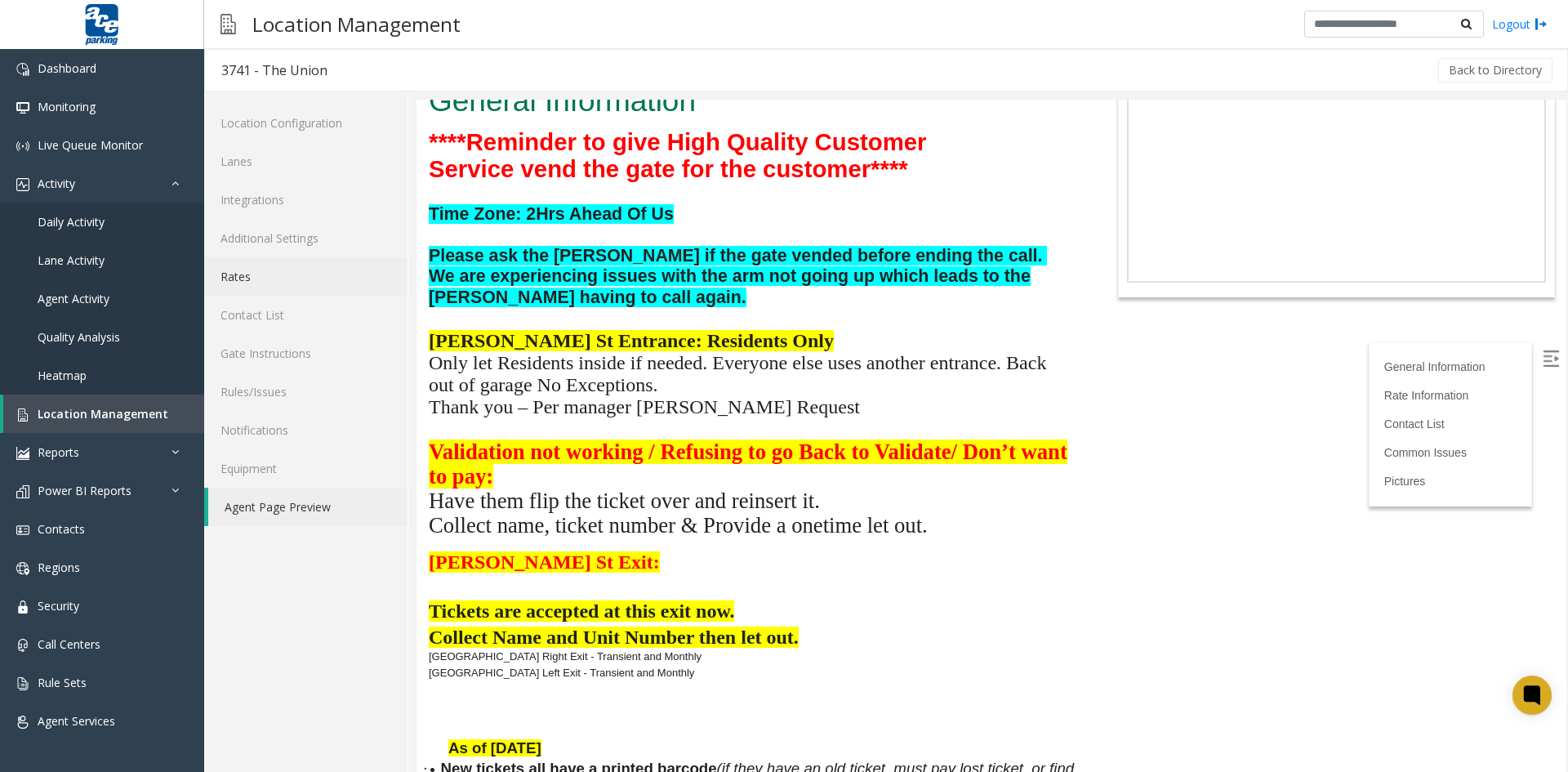
click at [234, 280] on link "Rates" at bounding box center [306, 276] width 204 height 38
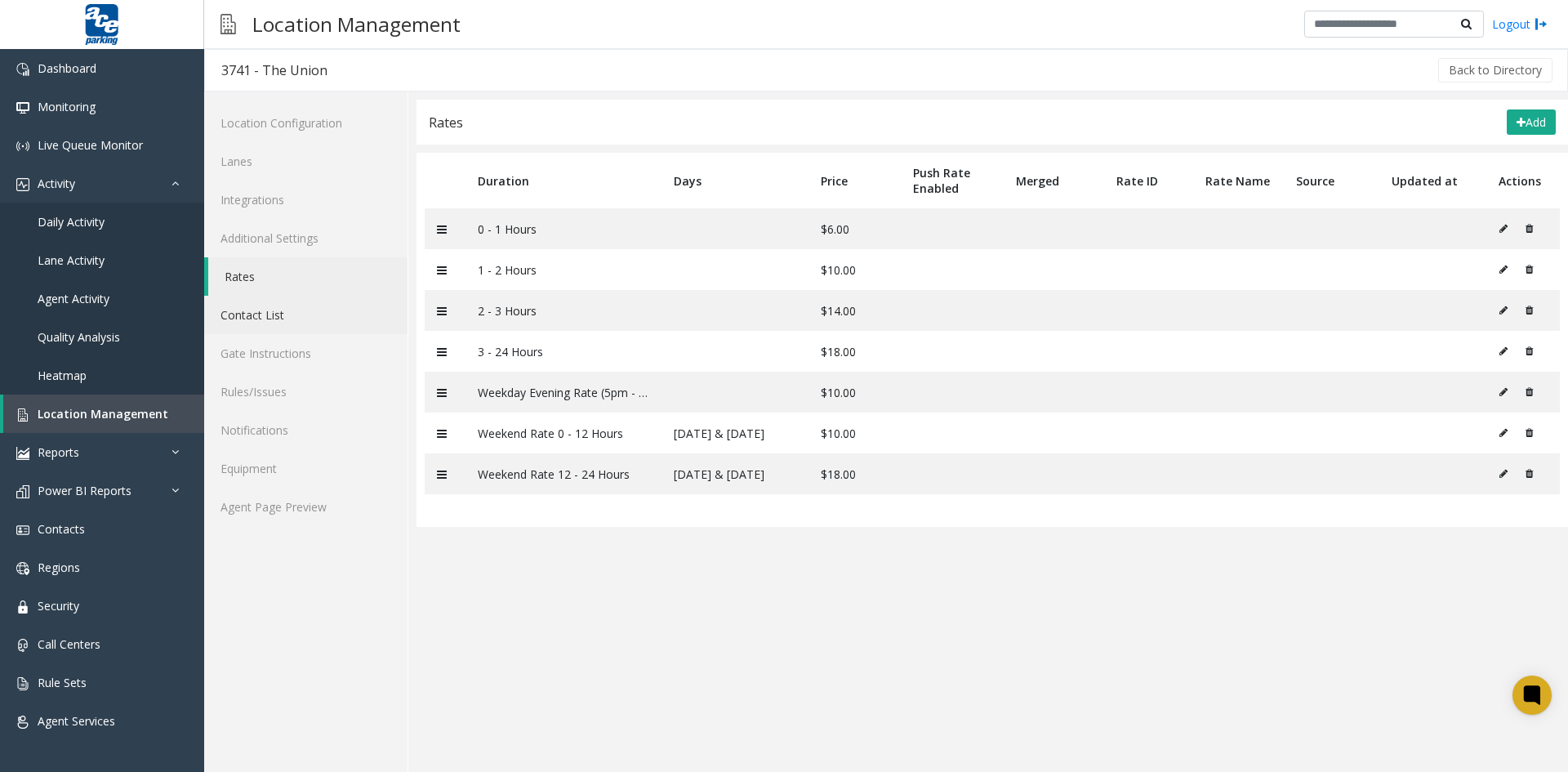
click at [272, 319] on link "Contact List" at bounding box center [306, 314] width 204 height 38
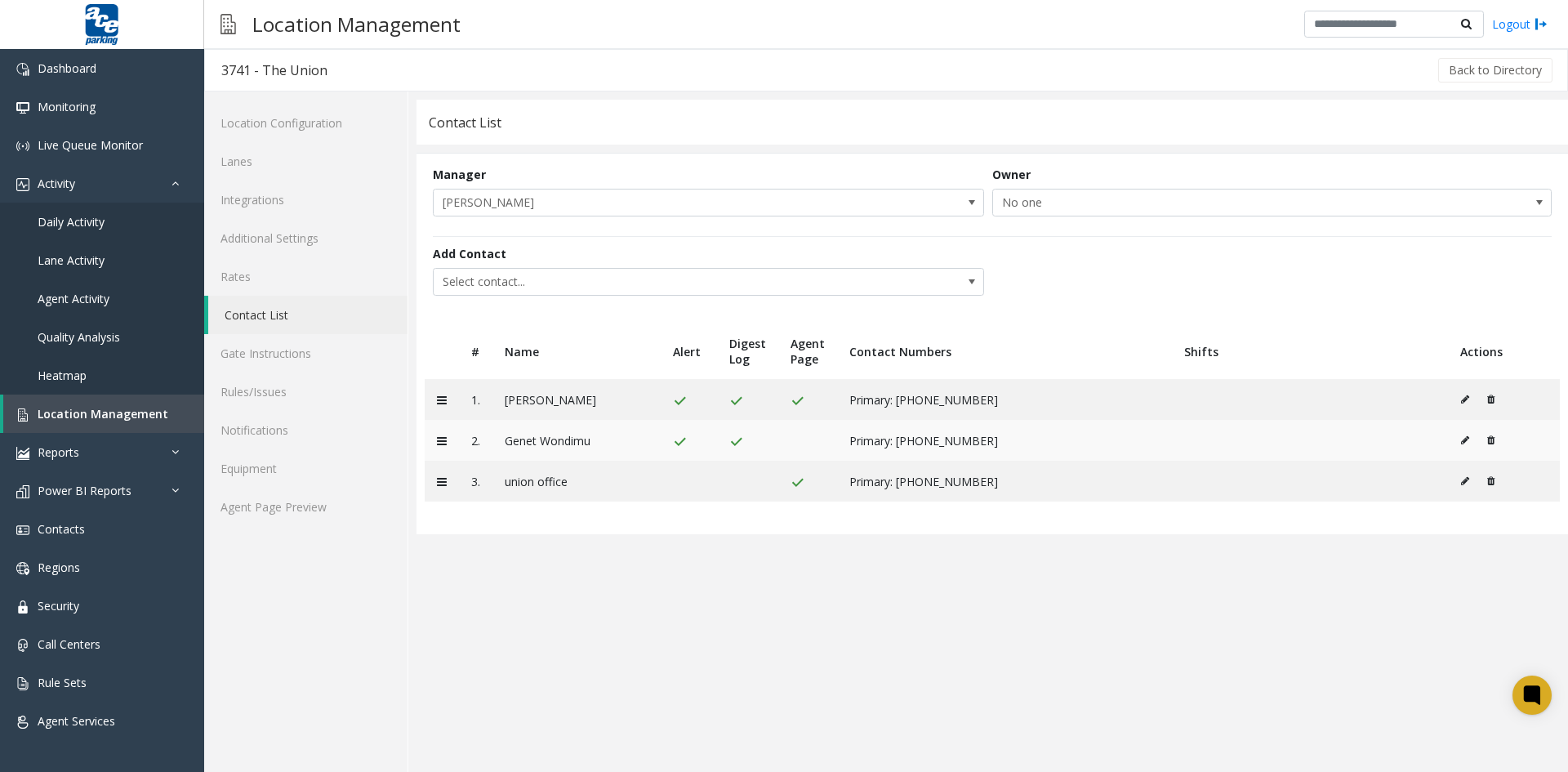
click at [1488, 442] on icon at bounding box center [1491, 440] width 8 height 10
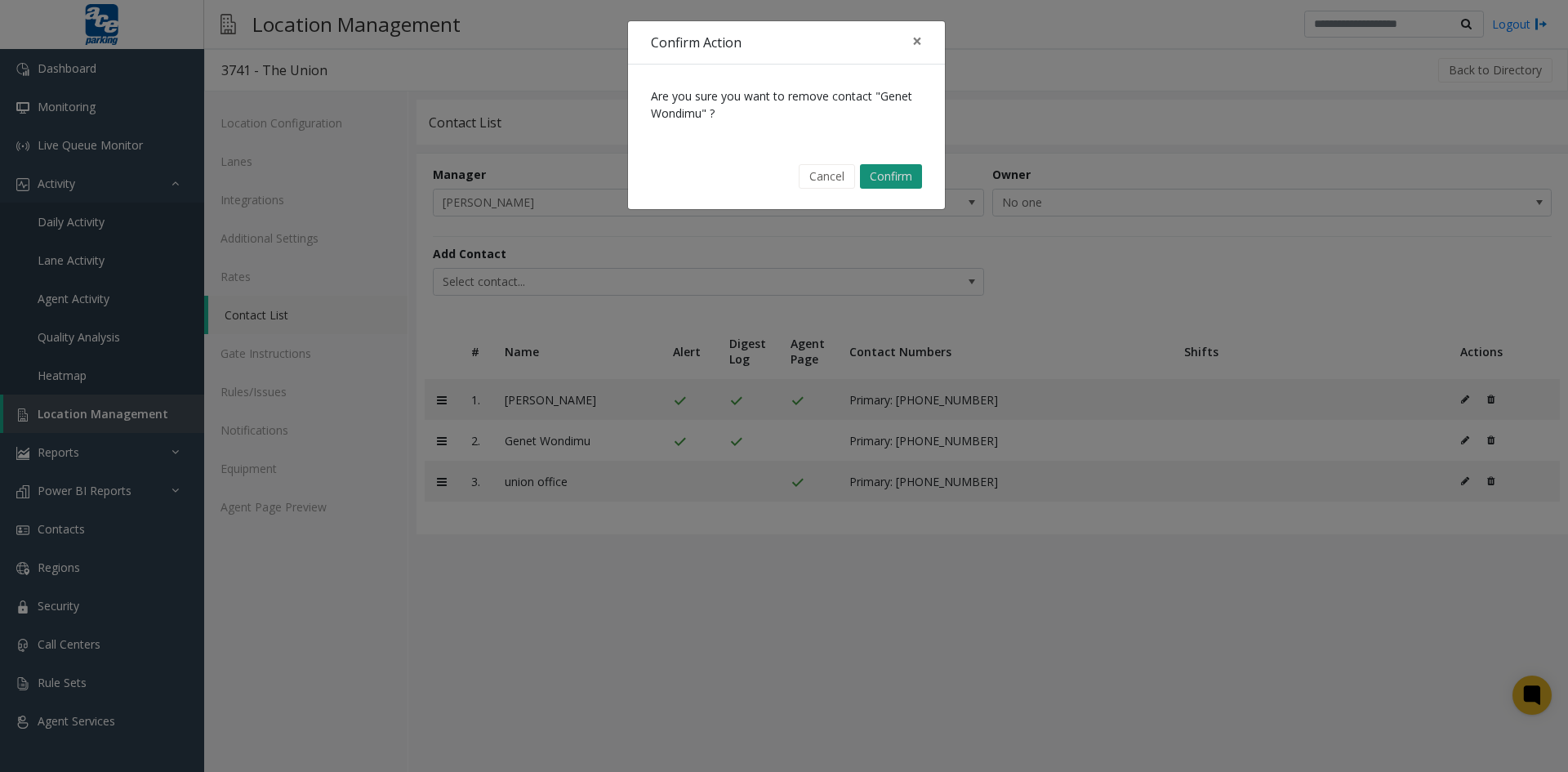
click at [890, 182] on button "Confirm" at bounding box center [890, 176] width 62 height 25
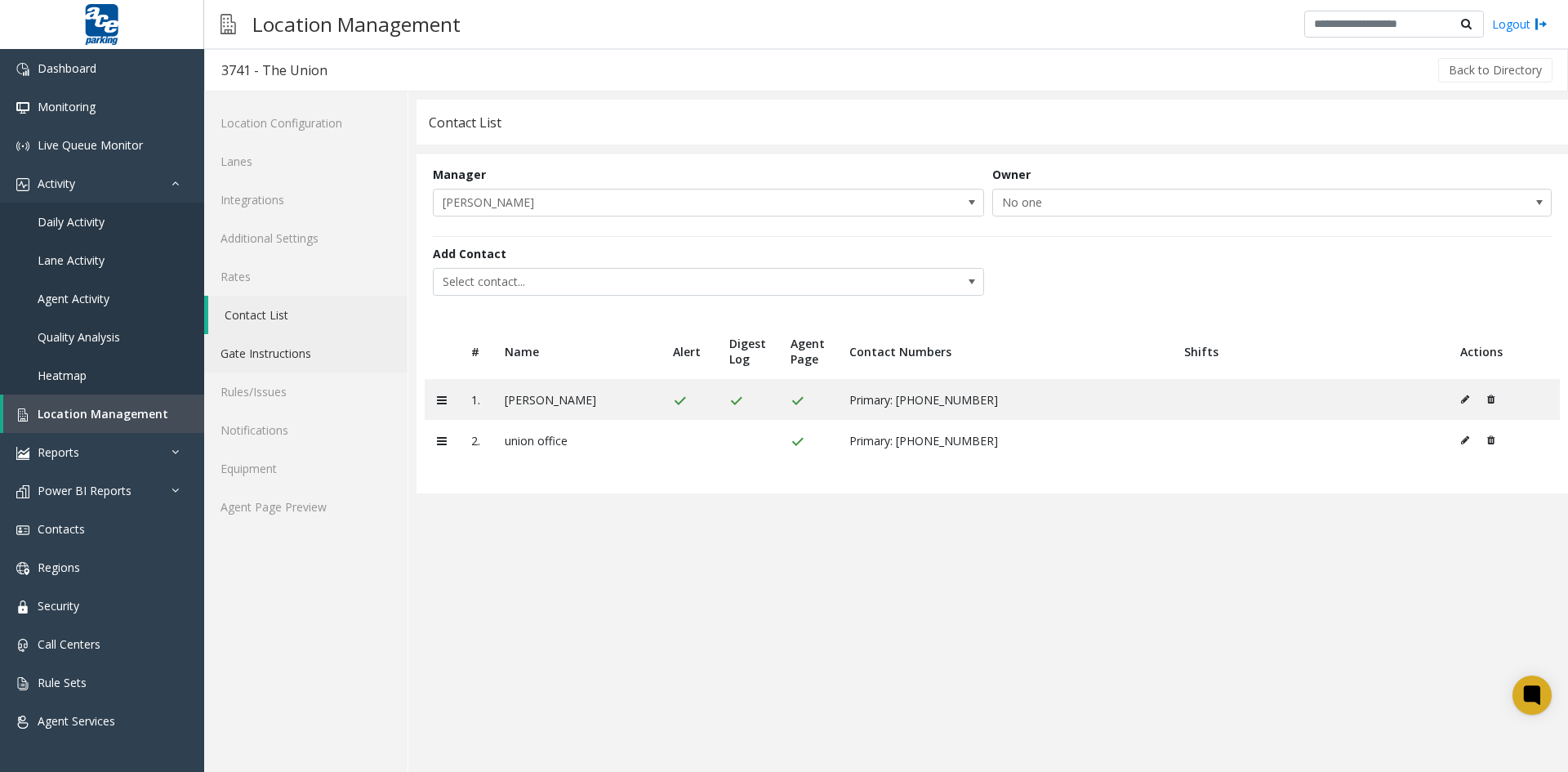
click at [277, 353] on link "Gate Instructions" at bounding box center [306, 353] width 204 height 38
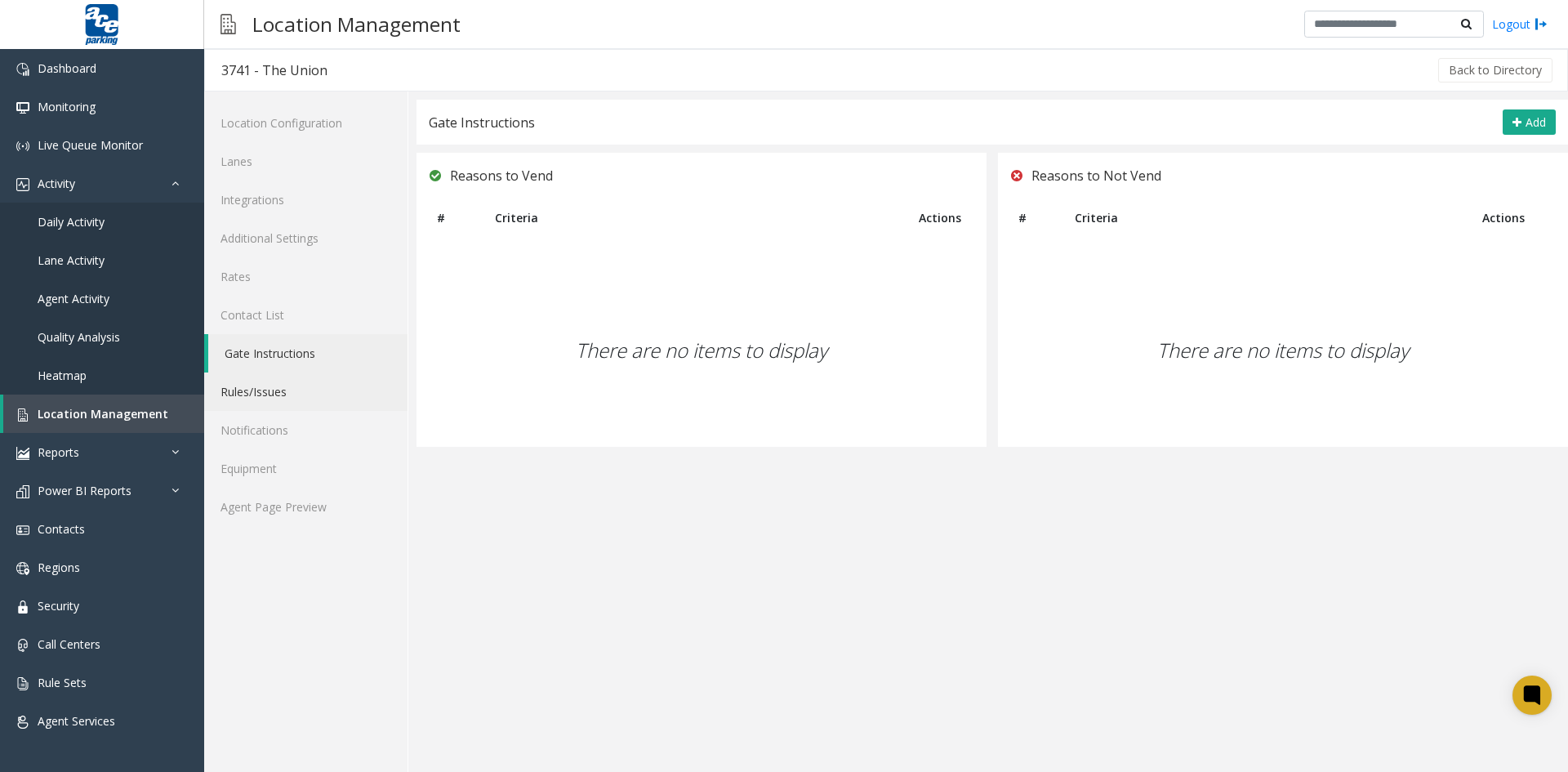
click at [271, 394] on link "Rules/Issues" at bounding box center [306, 391] width 204 height 38
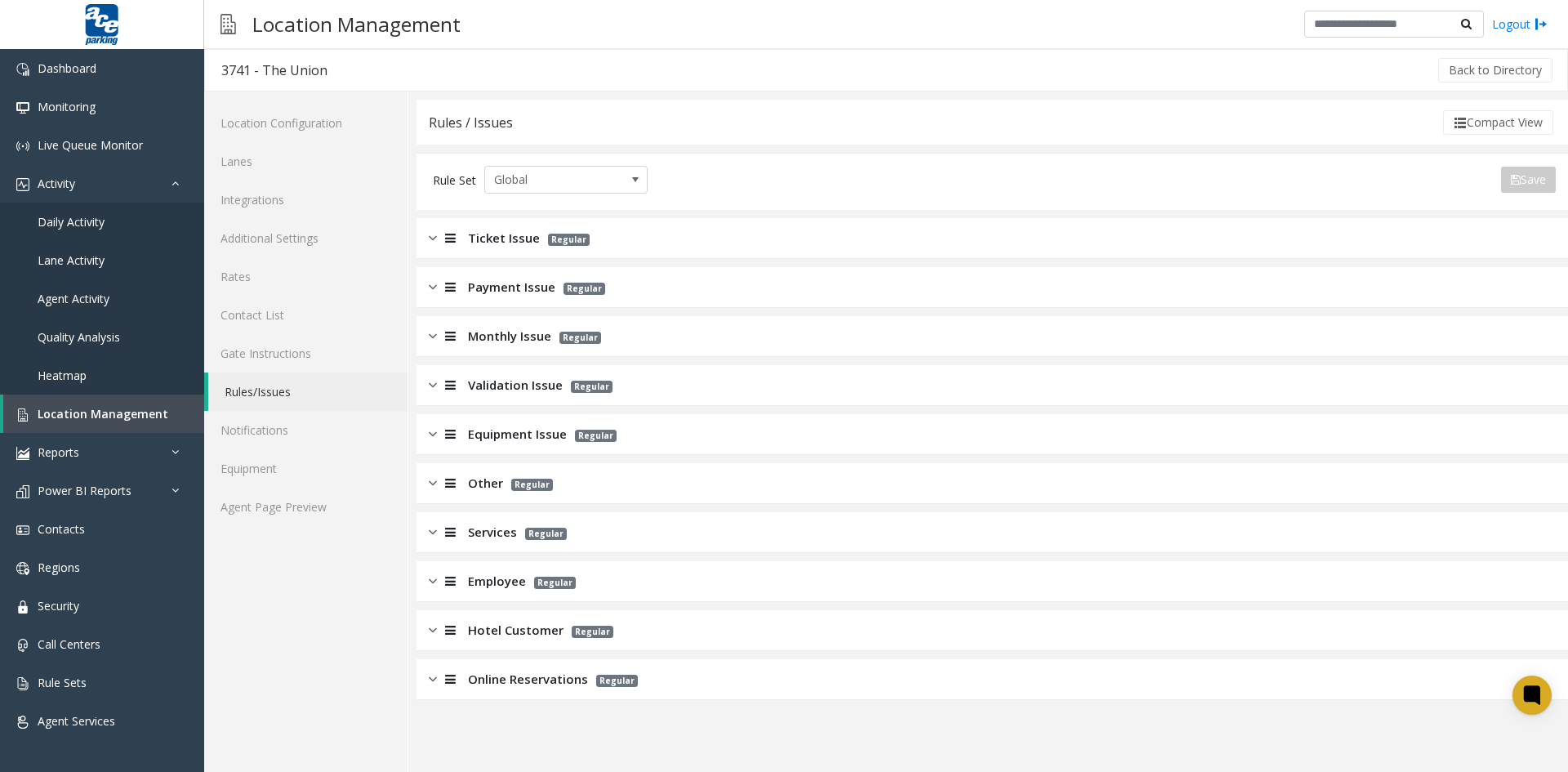
click at [434, 238] on img at bounding box center [433, 238] width 8 height 19
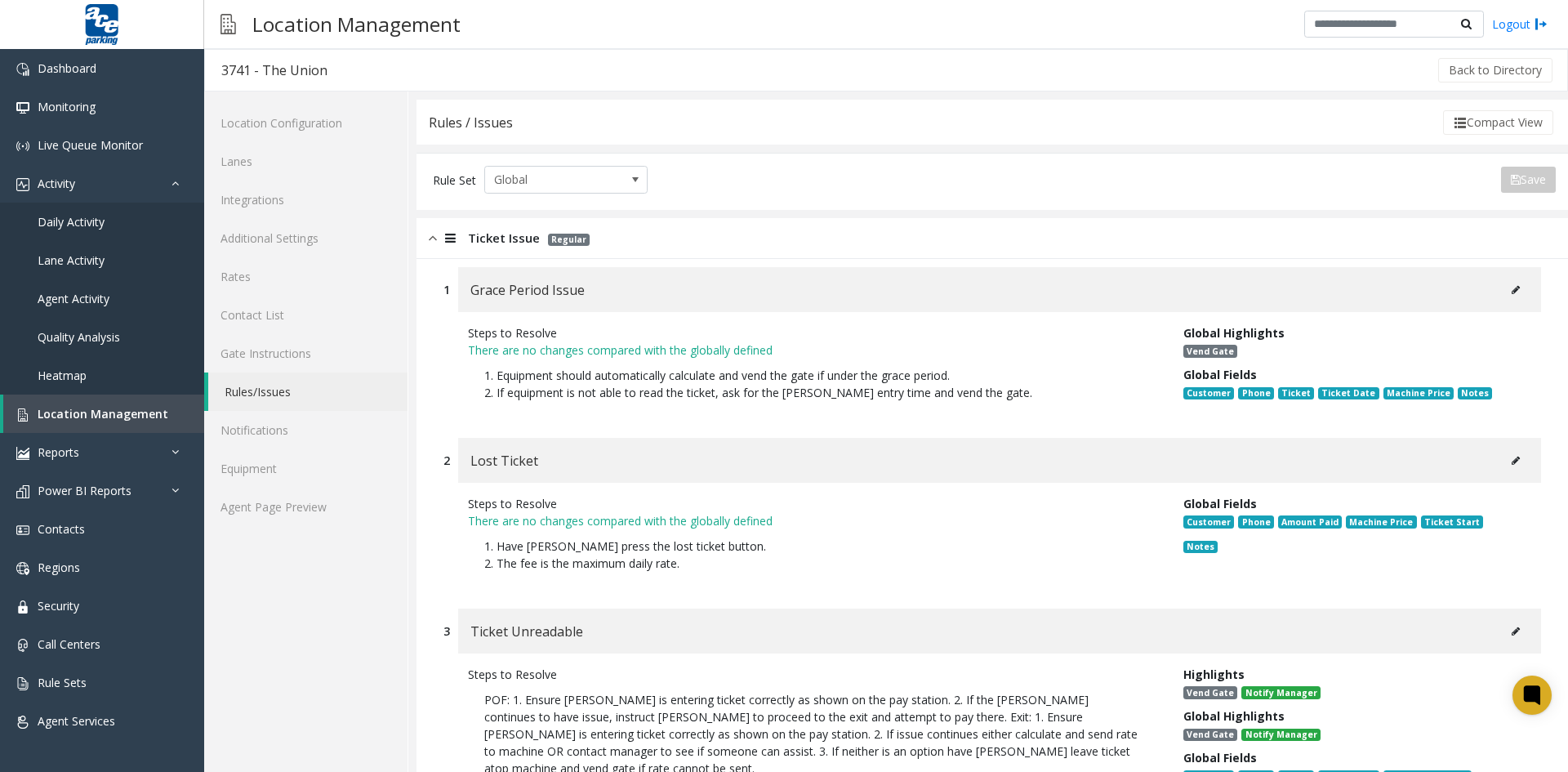
scroll to position [81, 0]
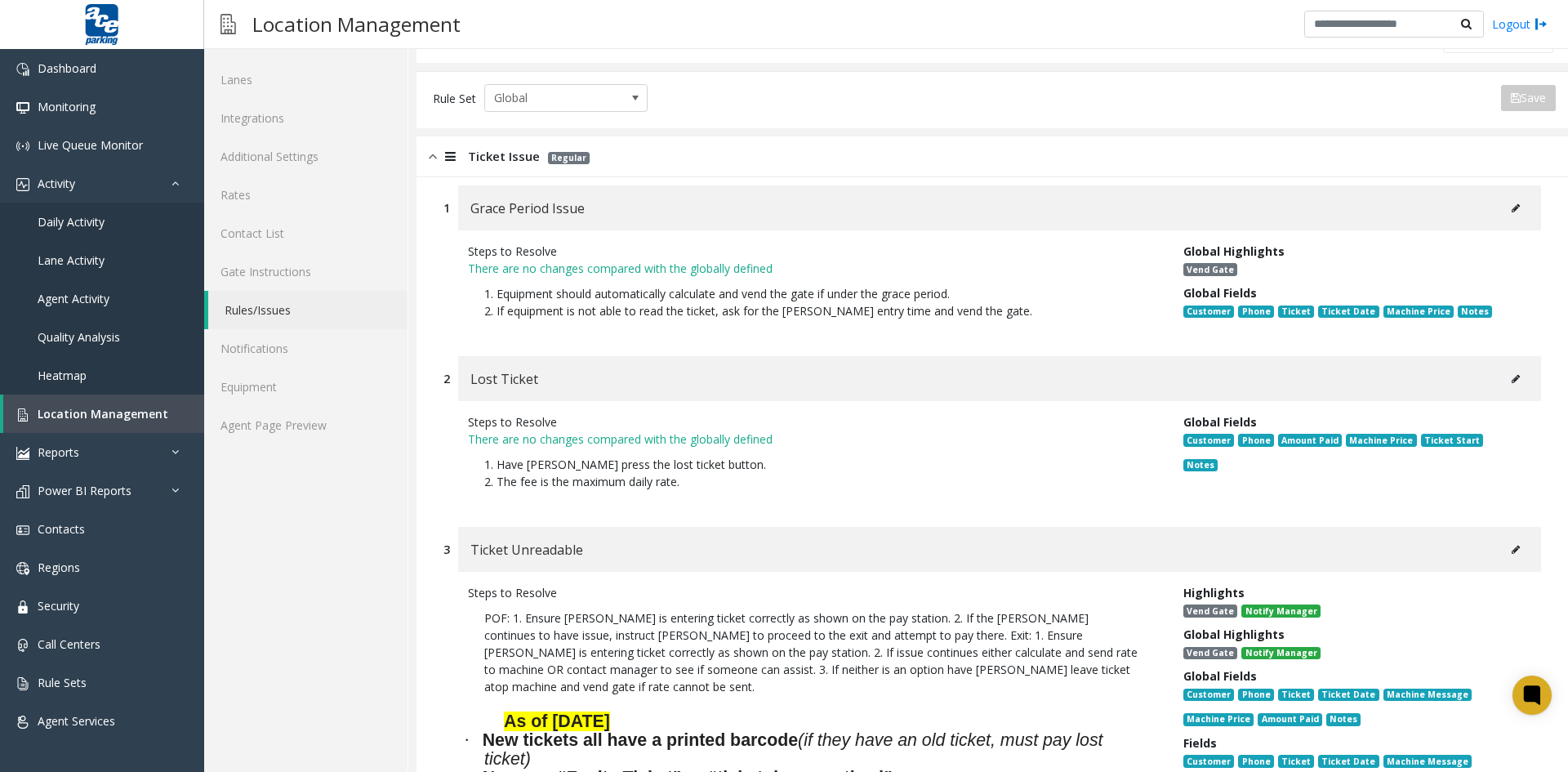
click at [1512, 207] on icon at bounding box center [1516, 209] width 8 height 10
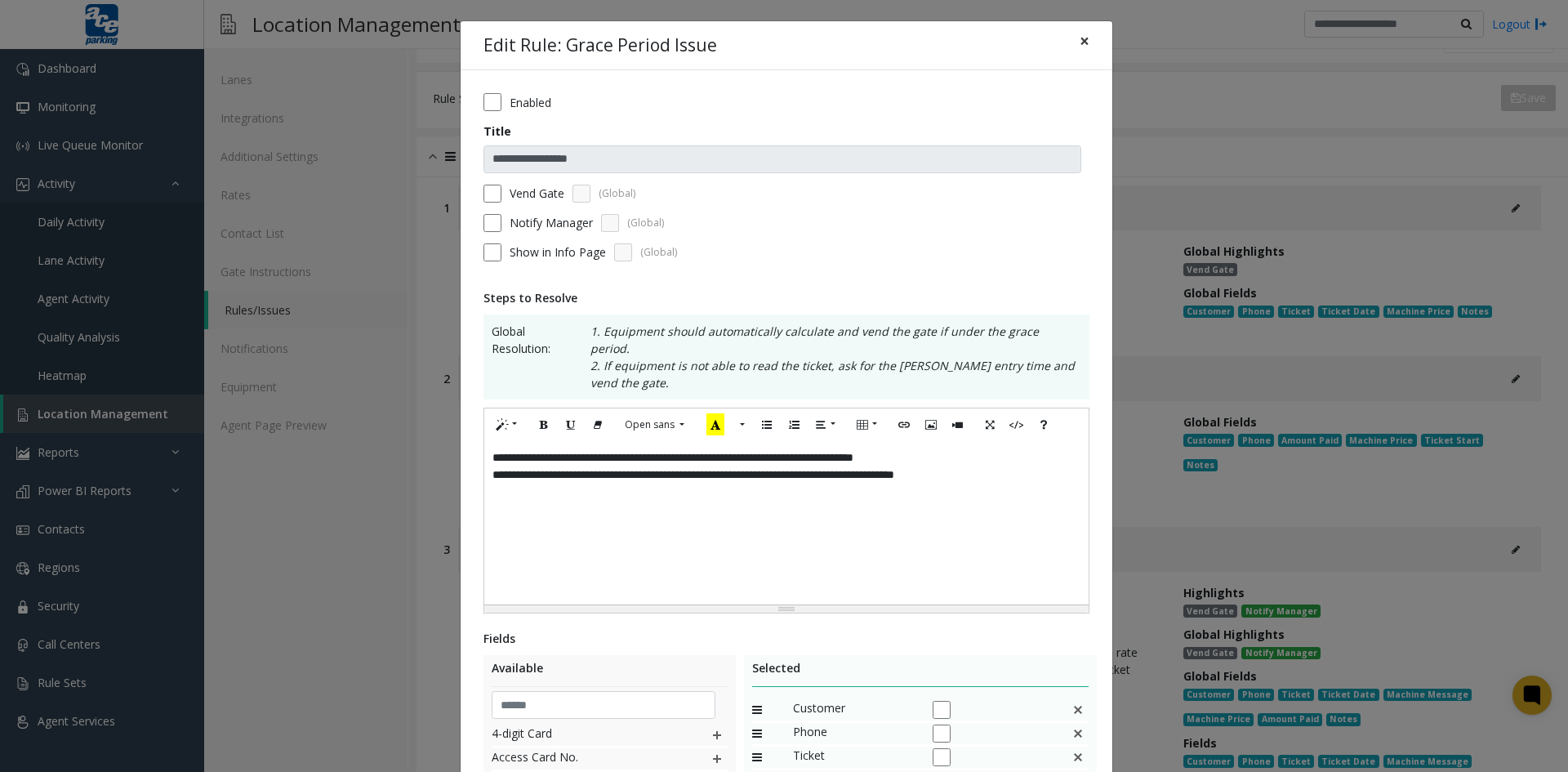
click at [1079, 43] on span "×" at bounding box center [1084, 41] width 10 height 23
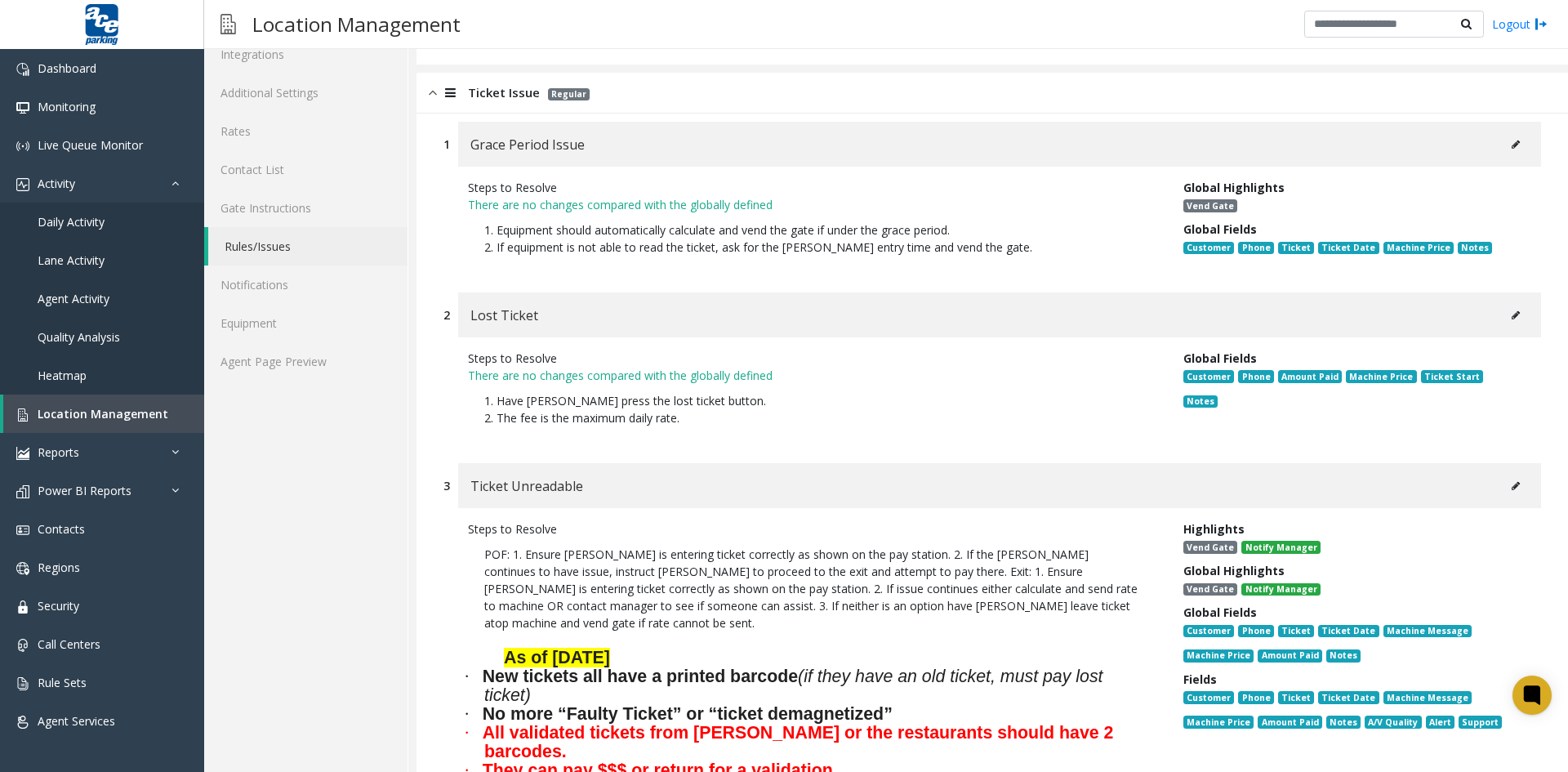
scroll to position [0, 0]
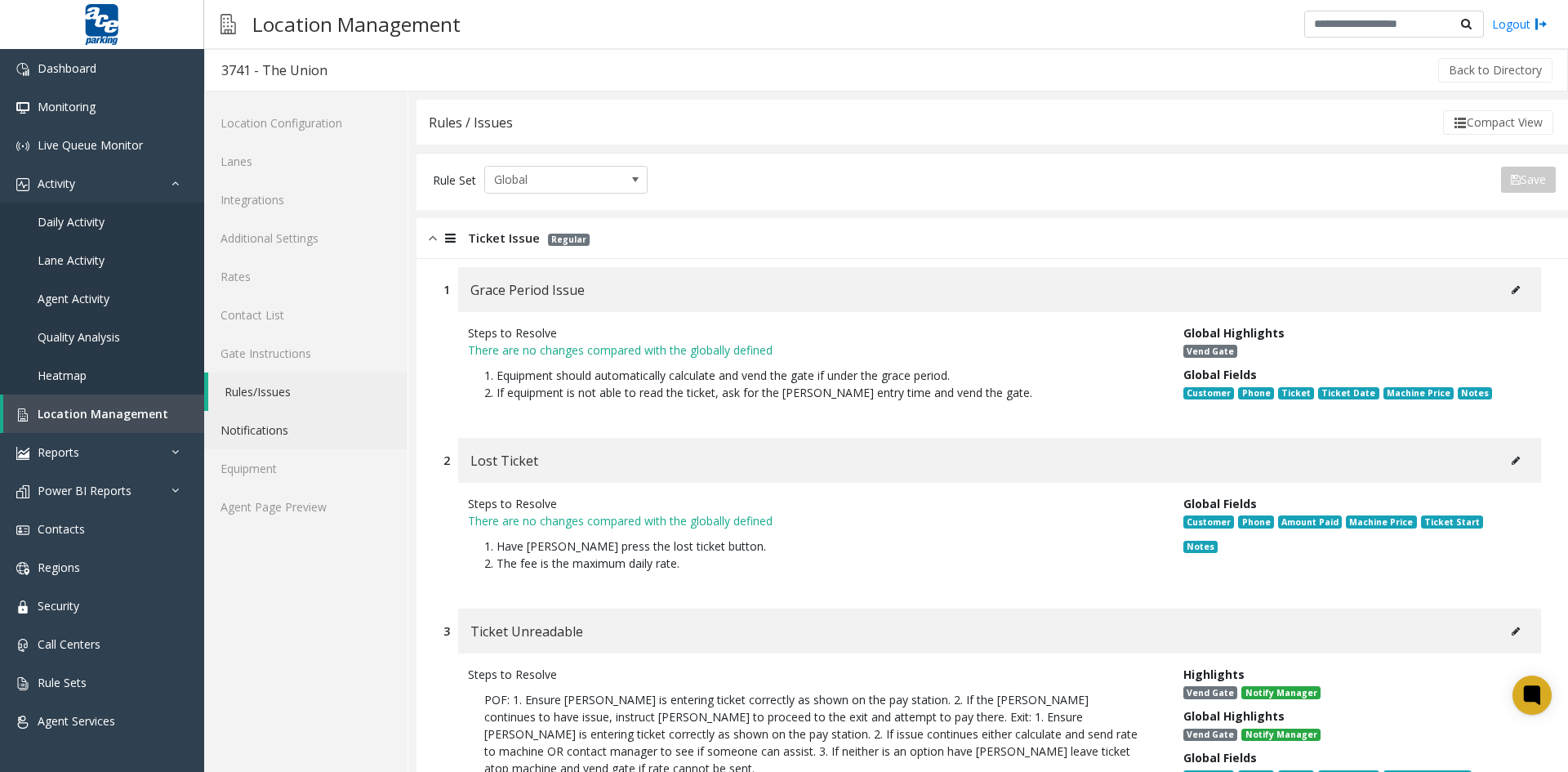
click at [270, 432] on link "Notifications" at bounding box center [306, 429] width 204 height 38
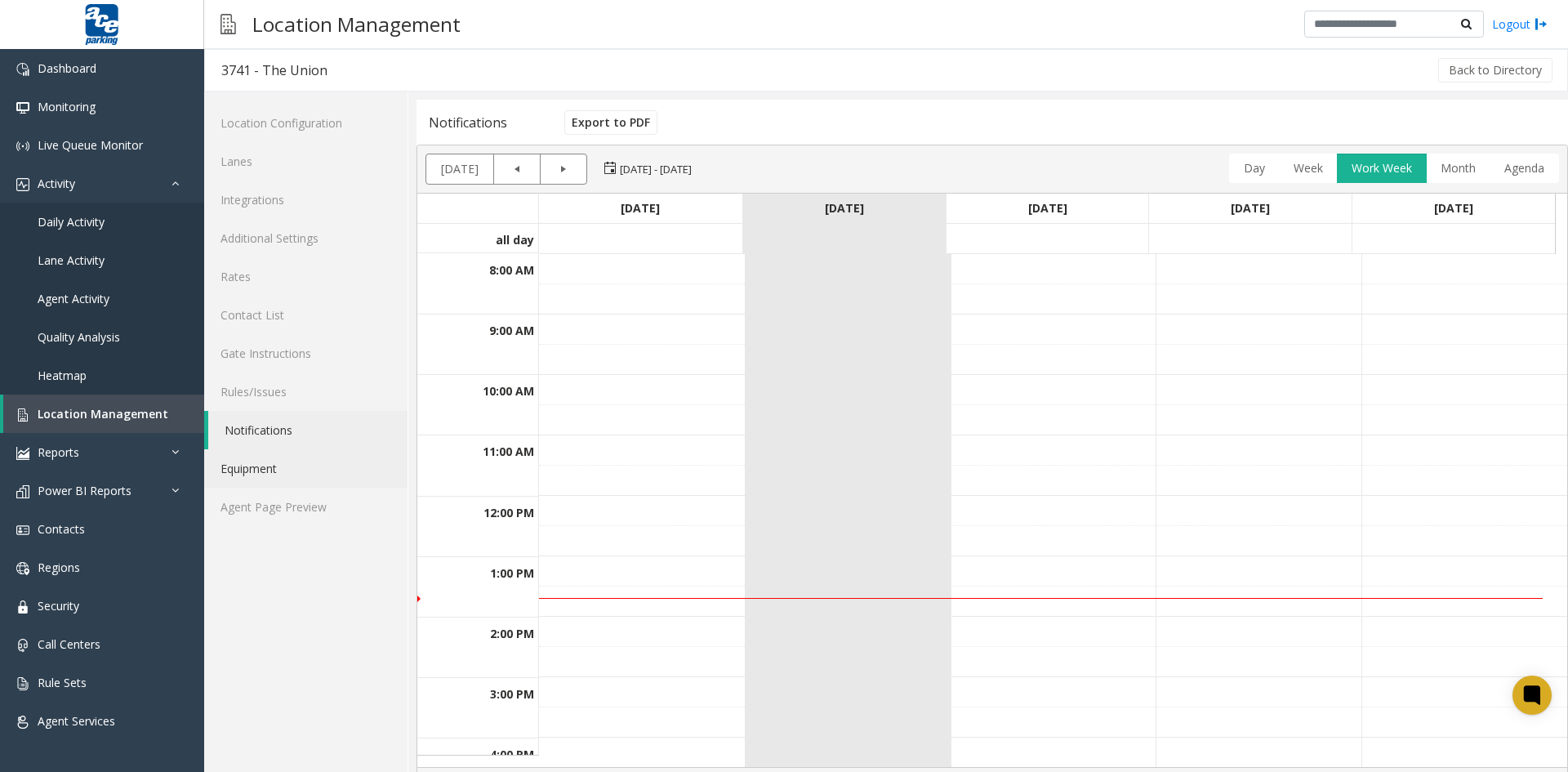
click at [252, 472] on link "Equipment" at bounding box center [306, 467] width 204 height 38
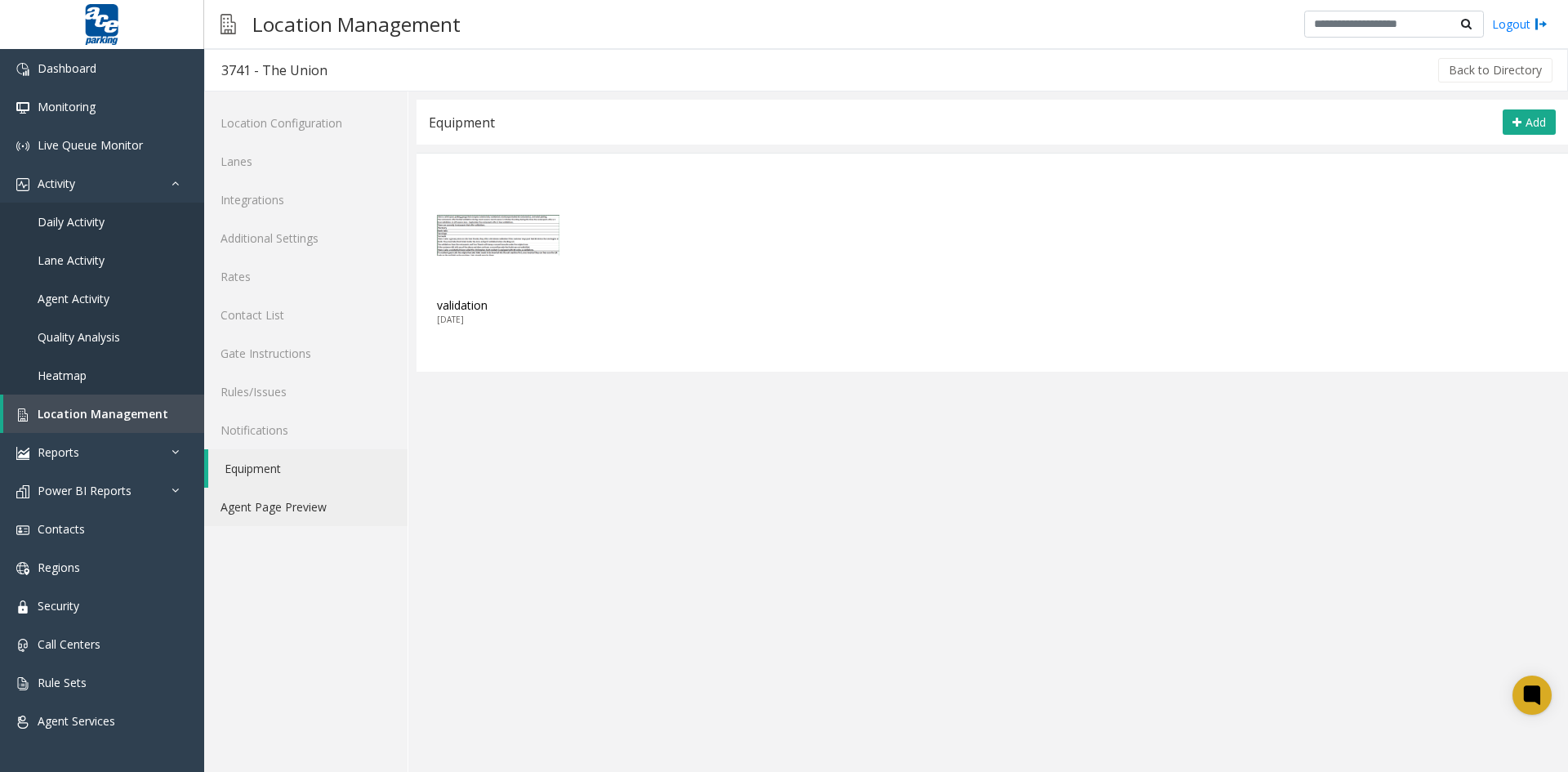
click at [272, 508] on link "Agent Page Preview" at bounding box center [306, 506] width 204 height 38
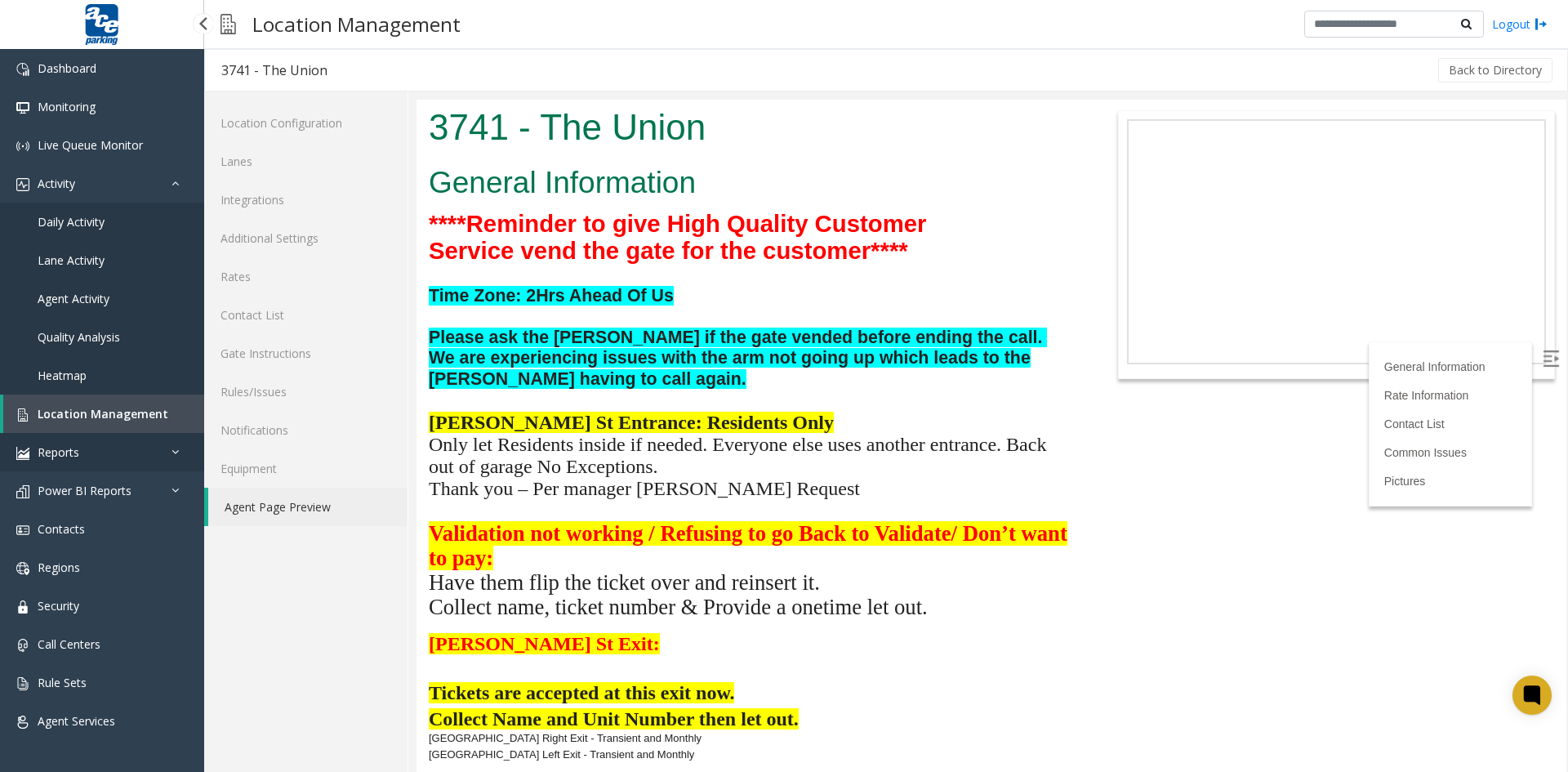
click at [170, 451] on link "Reports" at bounding box center [102, 451] width 204 height 38
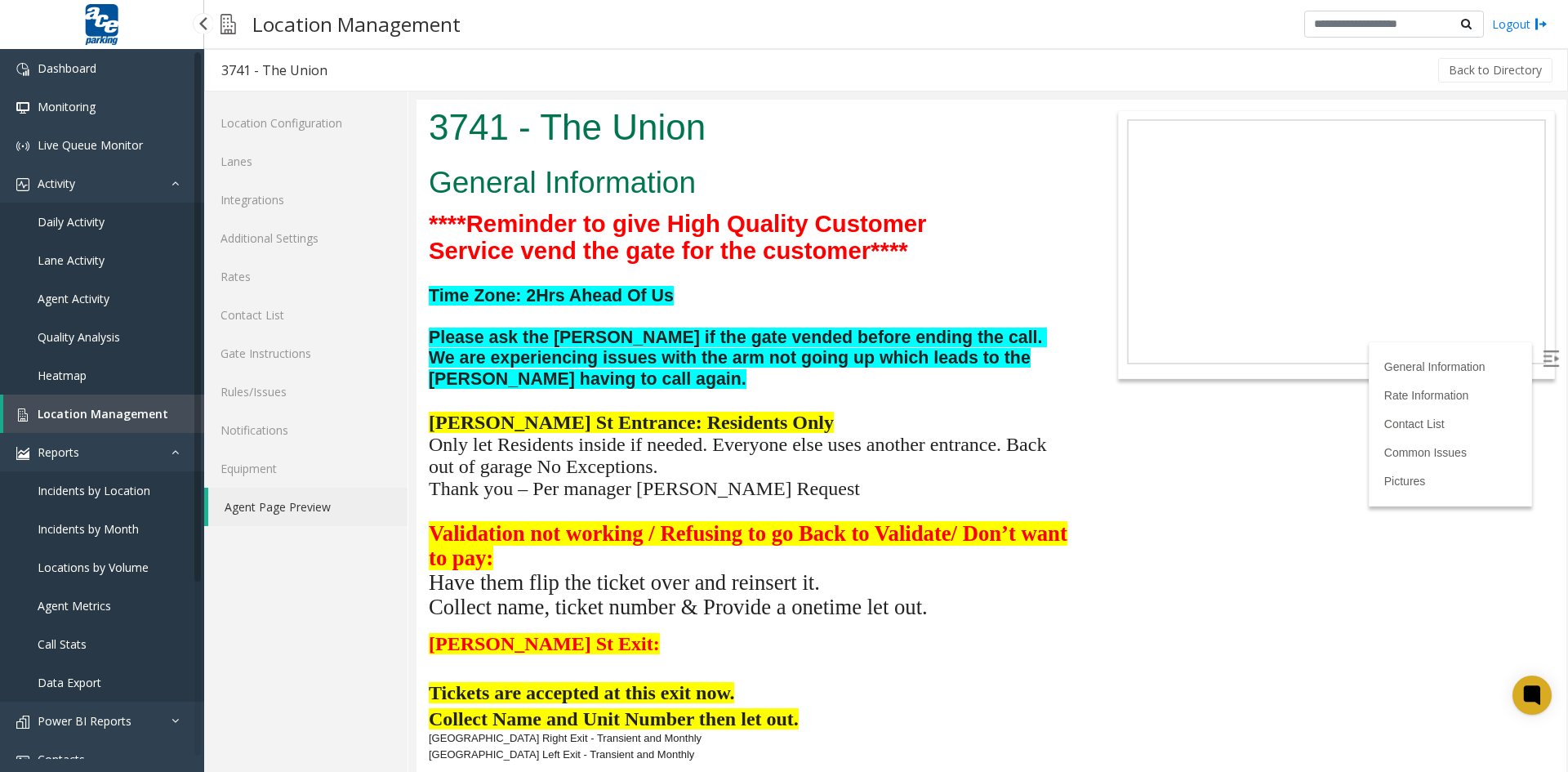
click at [95, 611] on span "Agent Metrics" at bounding box center [74, 606] width 74 height 15
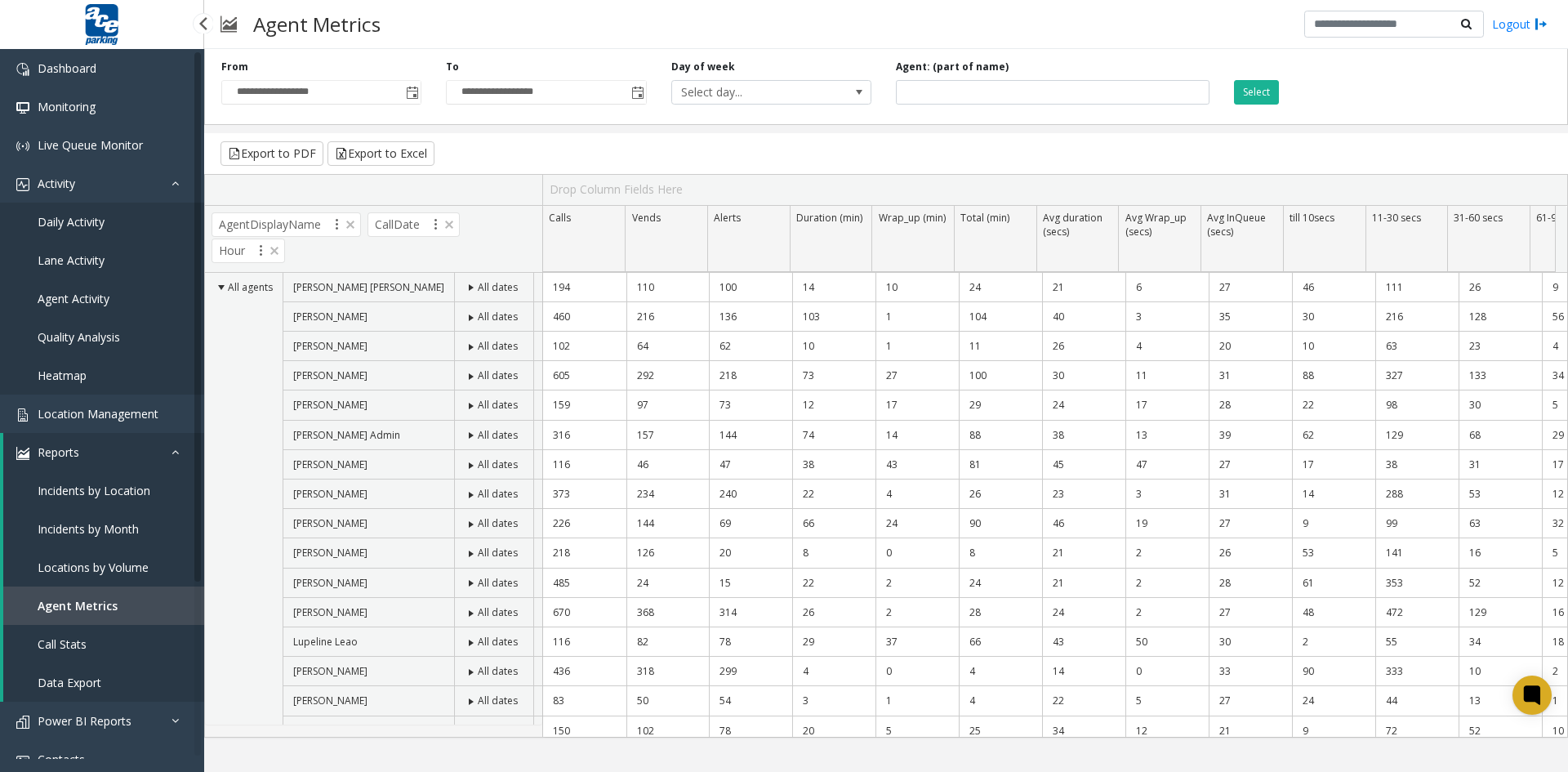
click at [71, 644] on span "Call Stats" at bounding box center [62, 644] width 49 height 15
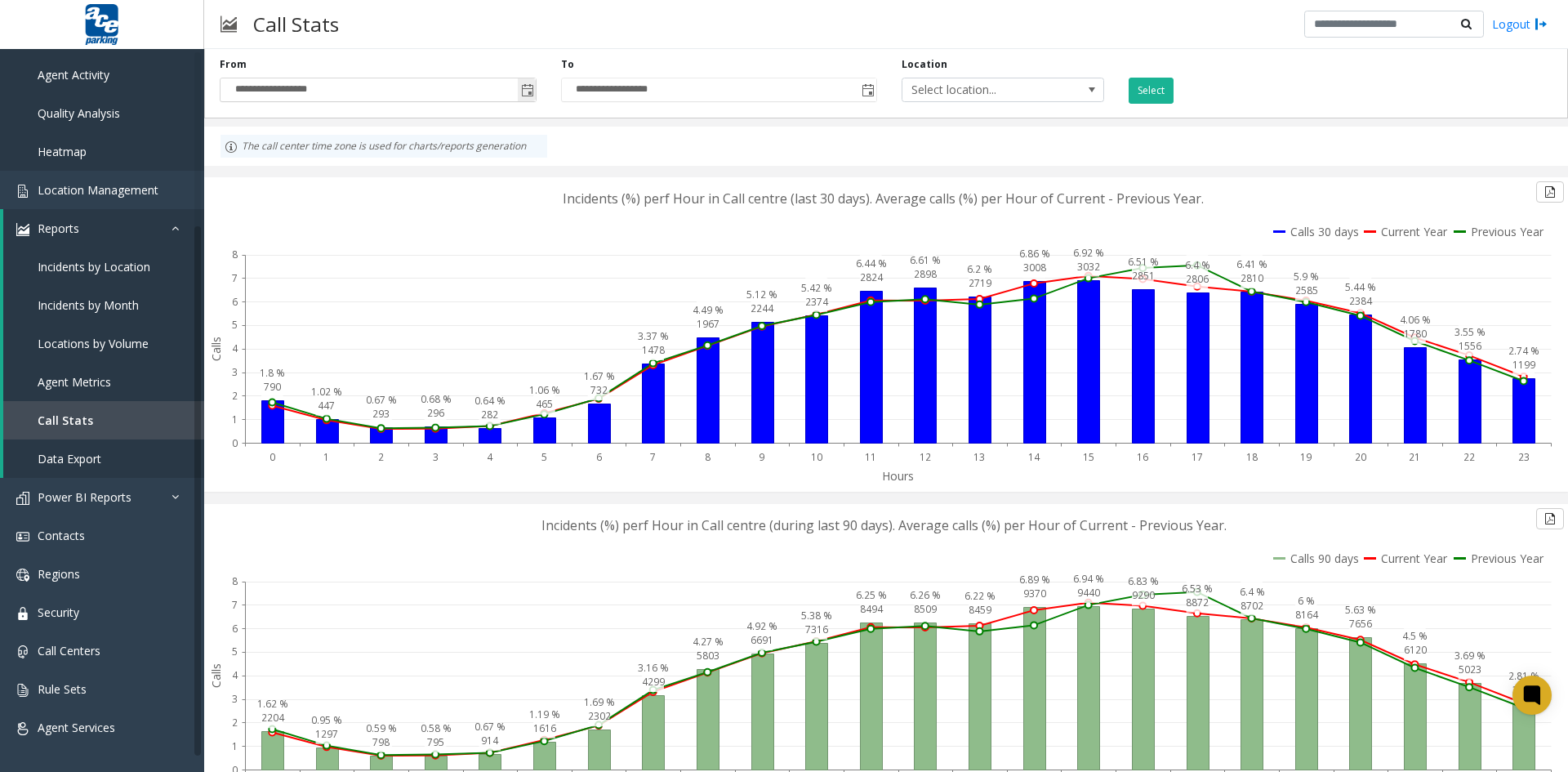
click at [521, 92] on span "Toggle popup" at bounding box center [527, 90] width 13 height 13
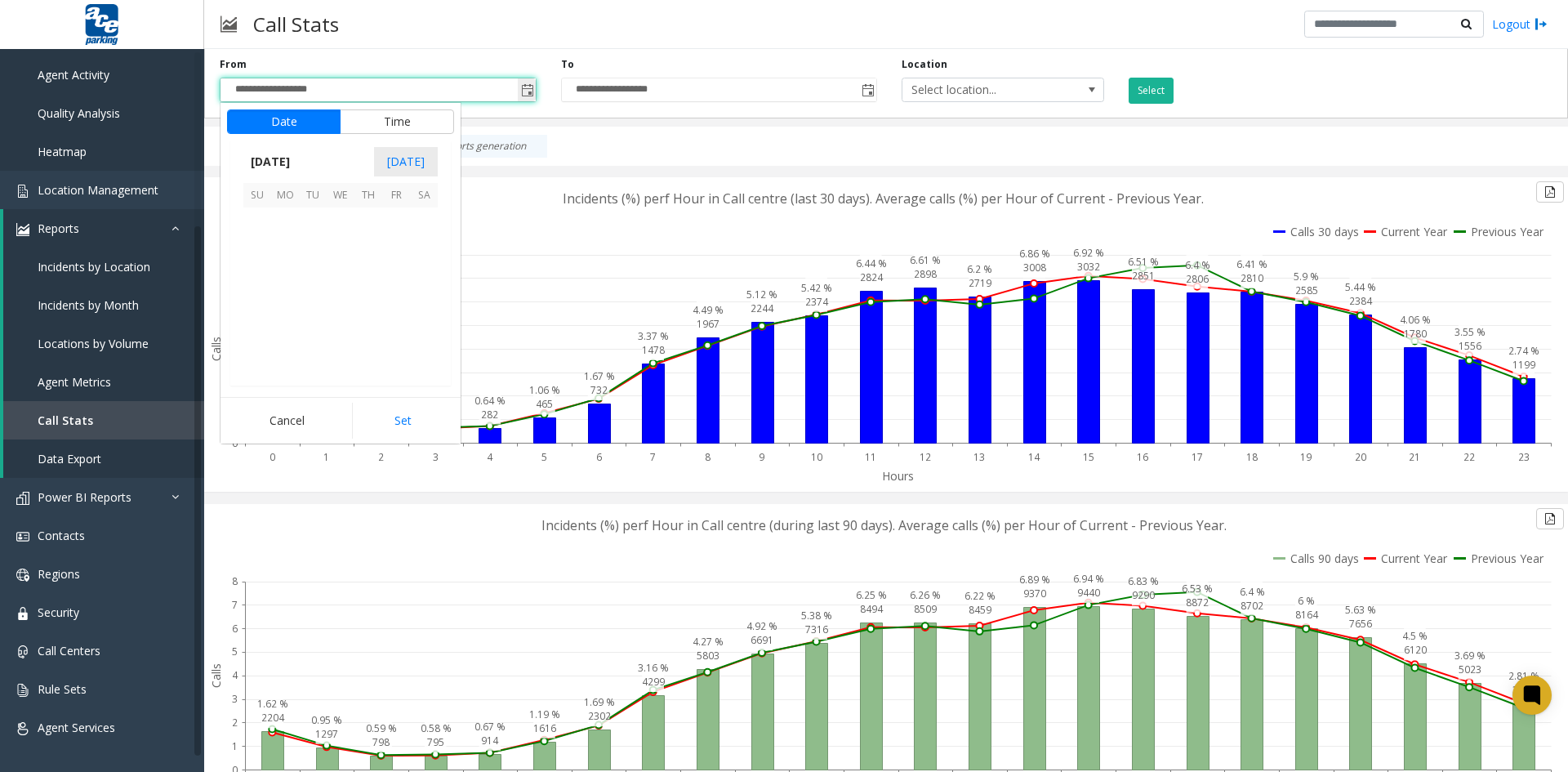
scroll to position [293055, 0]
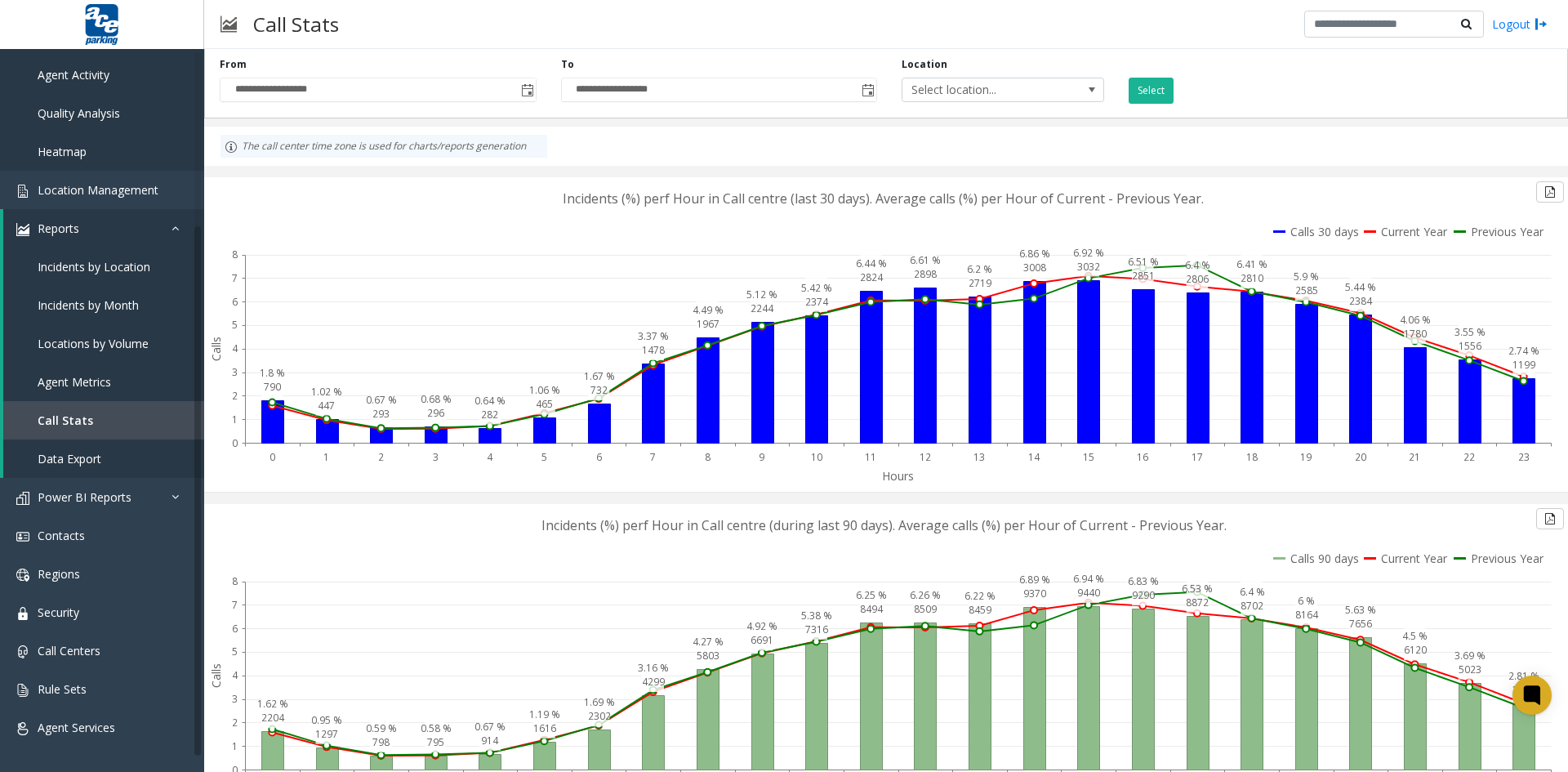
click at [1349, 133] on div "The call center time zone is used for charts/reports generation" at bounding box center [886, 146] width 1364 height 39
